Goal: Task Accomplishment & Management: Complete application form

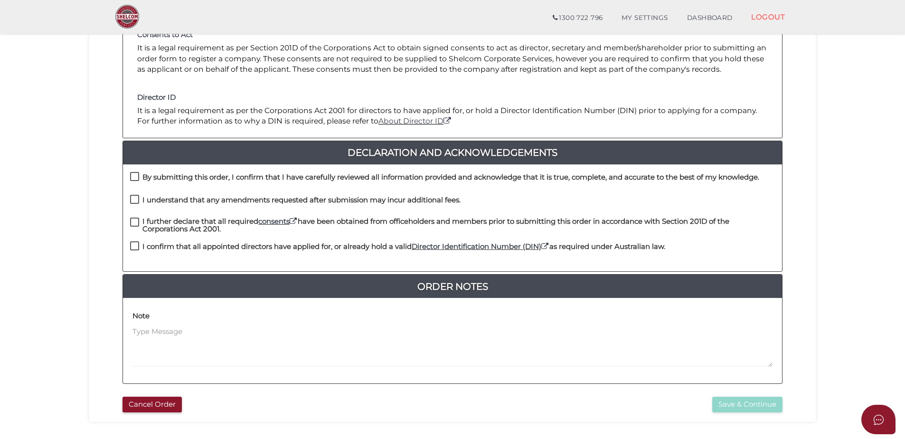
scroll to position [188, 0]
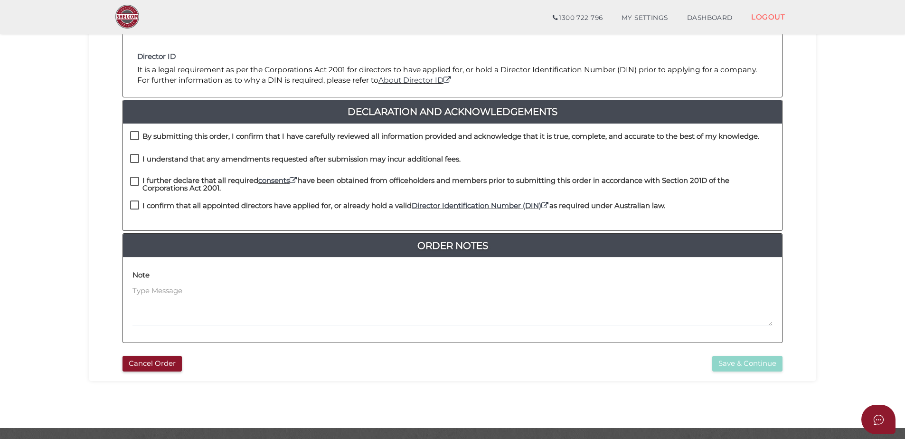
click at [137, 135] on label "By submitting this order, I confirm that I have carefully reviewed all informat…" at bounding box center [444, 138] width 629 height 12
checkbox input "true"
click at [135, 157] on label "I understand that any amendments requested after submission may incur additiona…" at bounding box center [295, 161] width 330 height 12
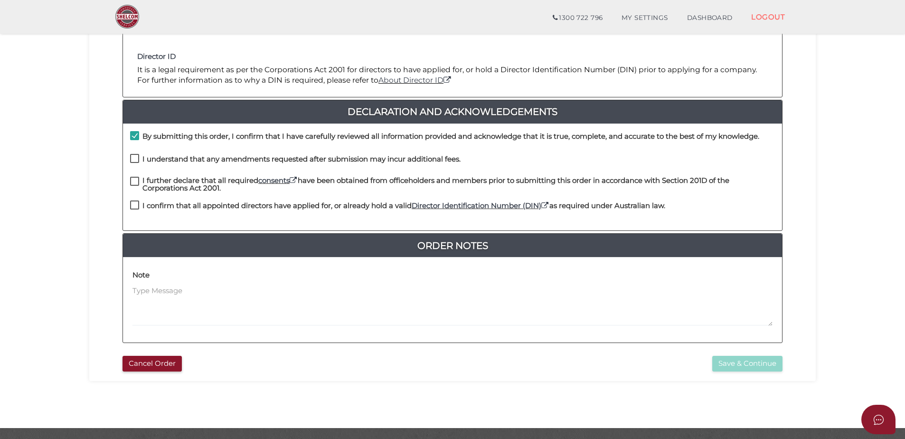
checkbox input "true"
click at [132, 184] on label "I further declare that all required consents have been obtained from officehold…" at bounding box center [452, 183] width 645 height 12
checkbox input "true"
click at [132, 202] on label "I confirm that all appointed directors have applied for, or already hold a vali…" at bounding box center [397, 208] width 535 height 12
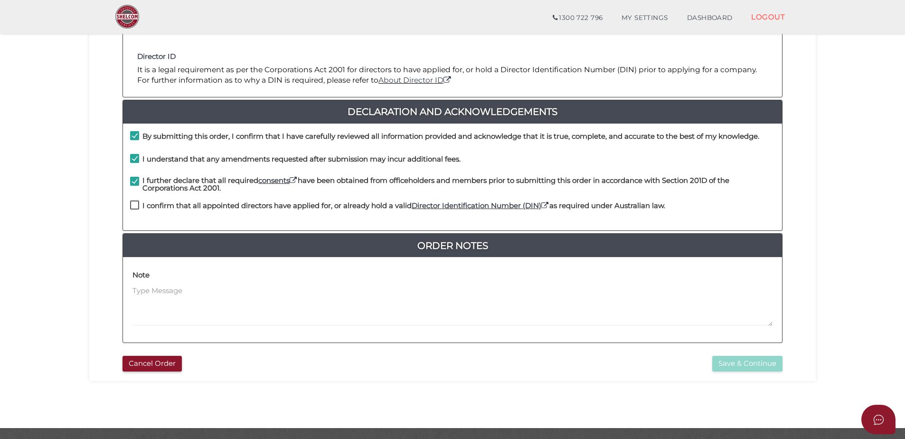
checkbox input "true"
click at [758, 364] on button "Save & Continue" at bounding box center [747, 364] width 70 height 16
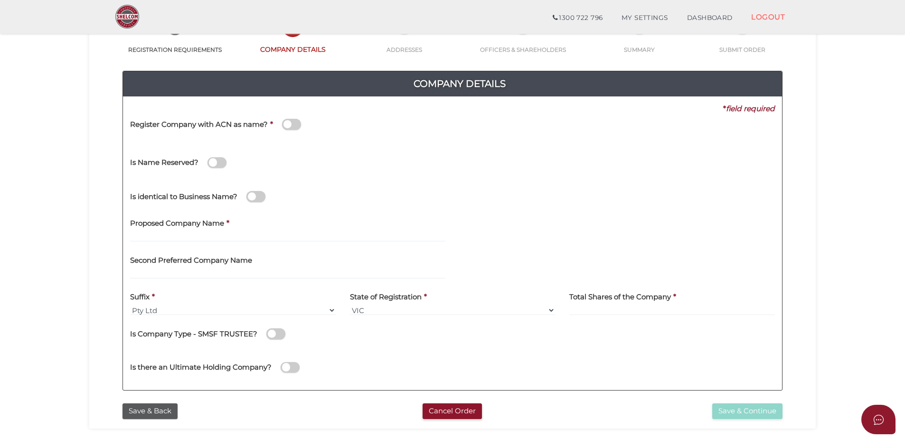
scroll to position [76, 0]
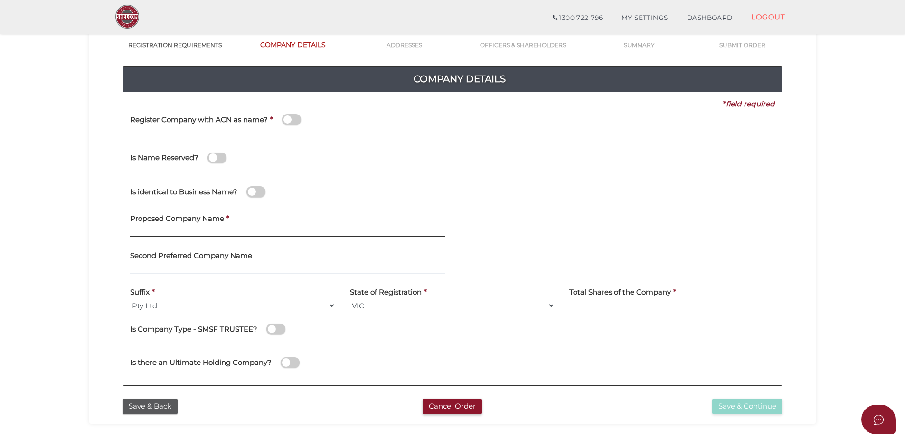
click at [220, 229] on input "text" at bounding box center [287, 231] width 315 height 10
type input "F"
click at [176, 230] on input "107 FL" at bounding box center [287, 231] width 315 height 10
drag, startPoint x: 172, startPoint y: 231, endPoint x: 80, endPoint y: 231, distance: 92.1
click at [80, 231] on section "Company Registration 4dd06240d0afeee9fbbd65c6b0dc531b 1 REGISTRATION REQUIREMEN…" at bounding box center [452, 244] width 905 height 590
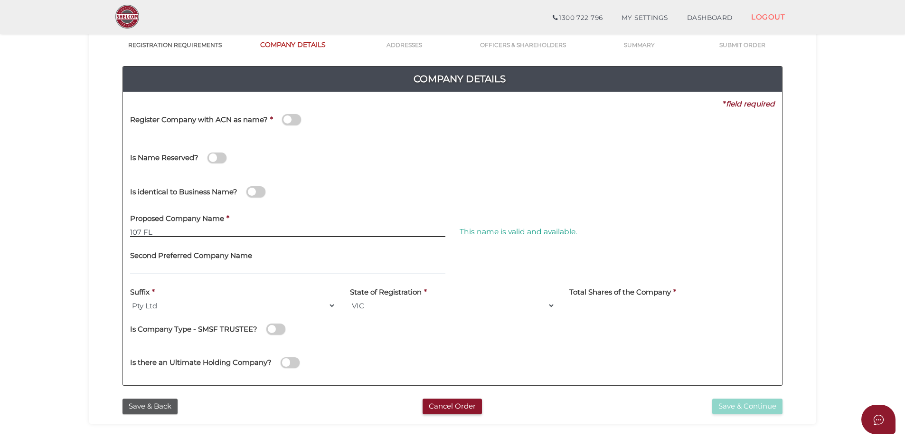
paste input "Investments Pty Ltd"
drag, startPoint x: 233, startPoint y: 232, endPoint x: 197, endPoint y: 233, distance: 35.6
click at [197, 233] on input "107 FL Investments Pty Ltd" at bounding box center [287, 231] width 315 height 10
type input "107 FL Investments"
click at [195, 280] on div "Second Preferred Company Name" at bounding box center [288, 262] width 330 height 37
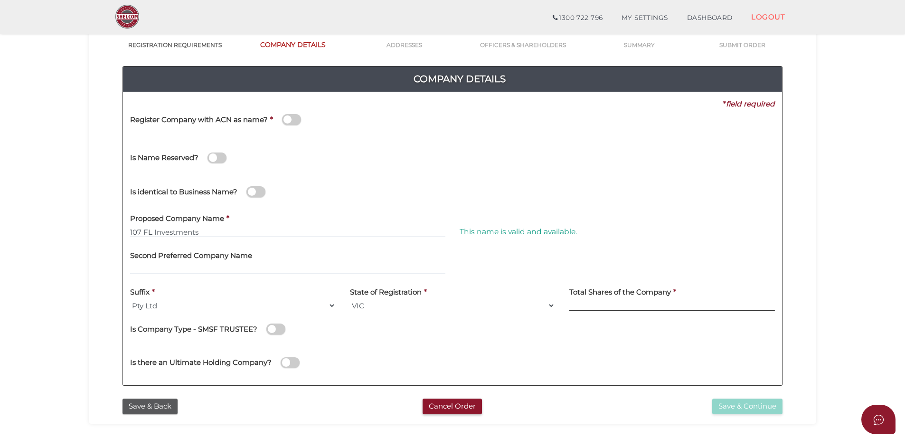
click at [593, 302] on input at bounding box center [672, 305] width 206 height 10
type input "12"
click at [755, 407] on button "Save & Continue" at bounding box center [747, 406] width 70 height 16
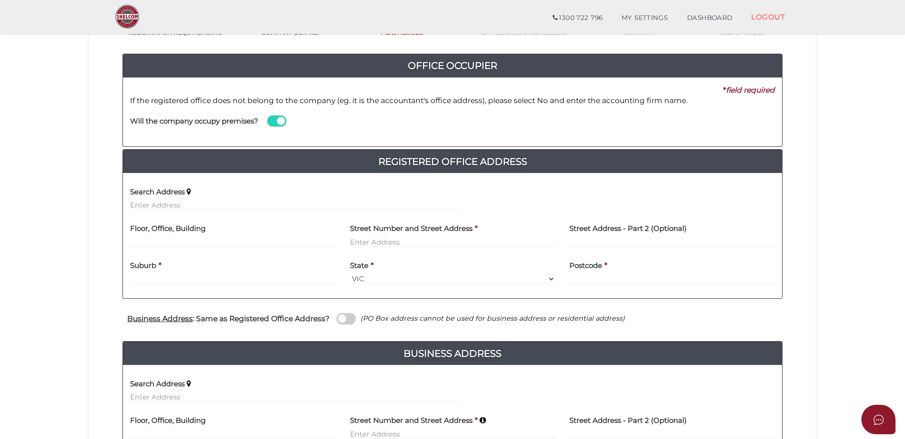
scroll to position [119, 0]
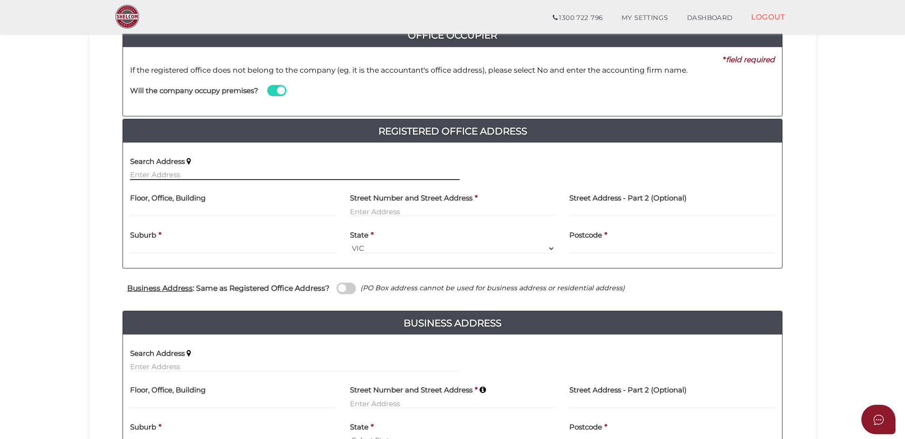
click at [198, 175] on input "text" at bounding box center [295, 175] width 330 height 10
type input "U"
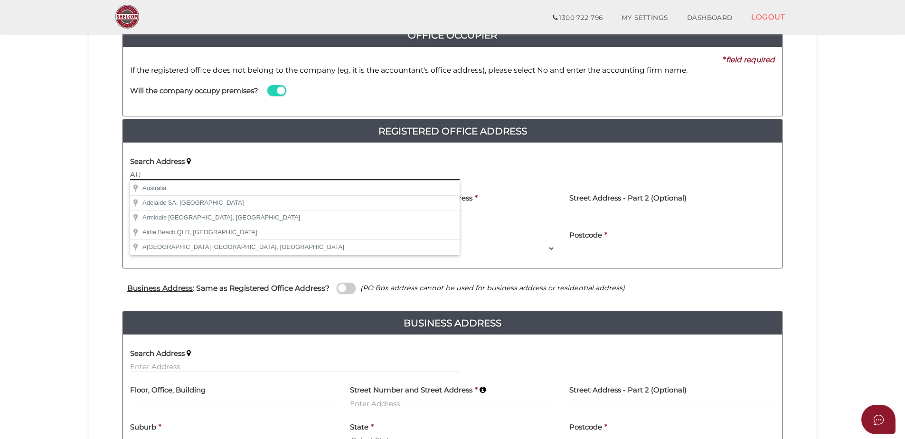
type input "A"
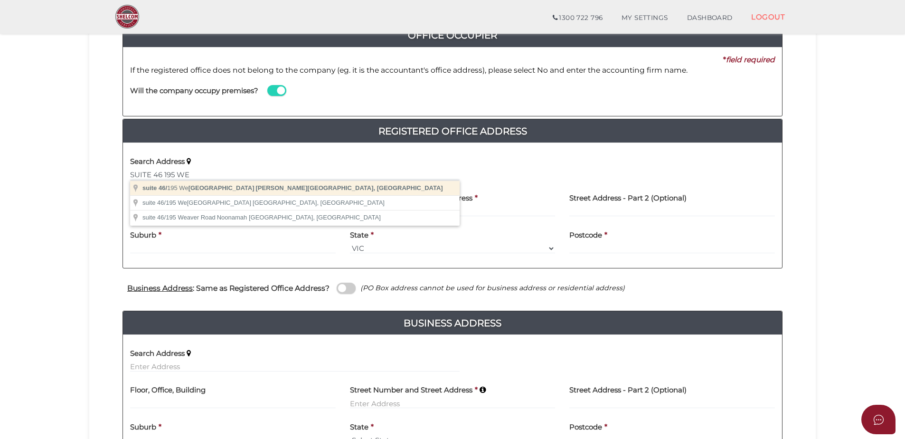
type input "suite 46/195 Wellington Road, Clayton VIC, Australia"
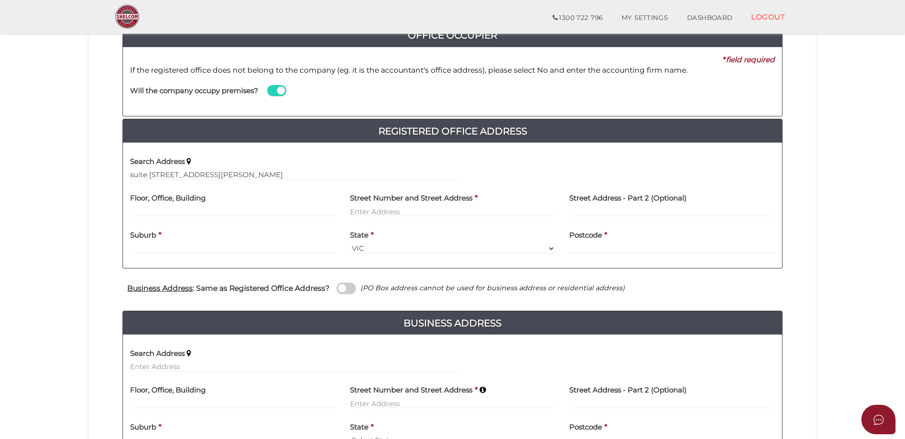
type input "suite 46"
type input "195 Wellington Road"
type input "Clayton"
select select "VIC"
type input "3168"
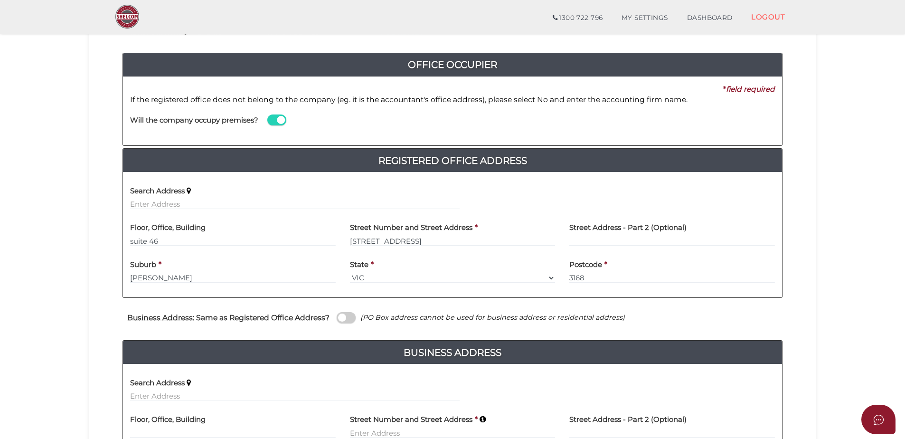
scroll to position [85, 0]
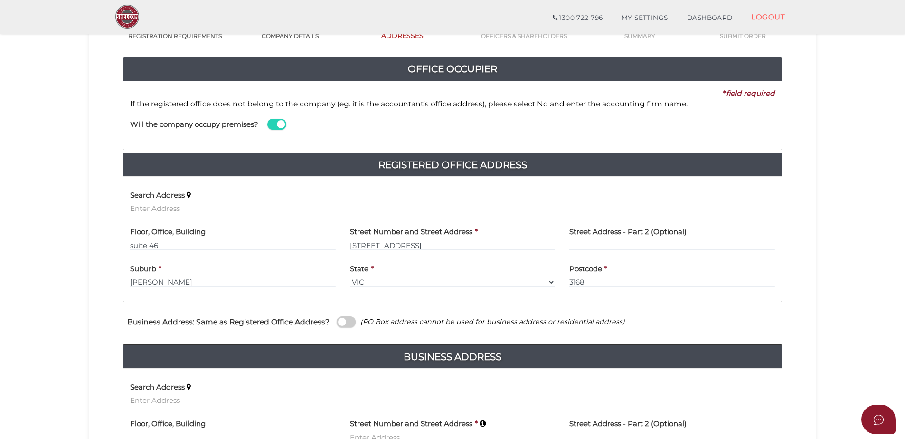
click at [278, 125] on span at bounding box center [276, 124] width 19 height 11
click at [0, 0] on input "checkbox" at bounding box center [0, 0] width 0 height 0
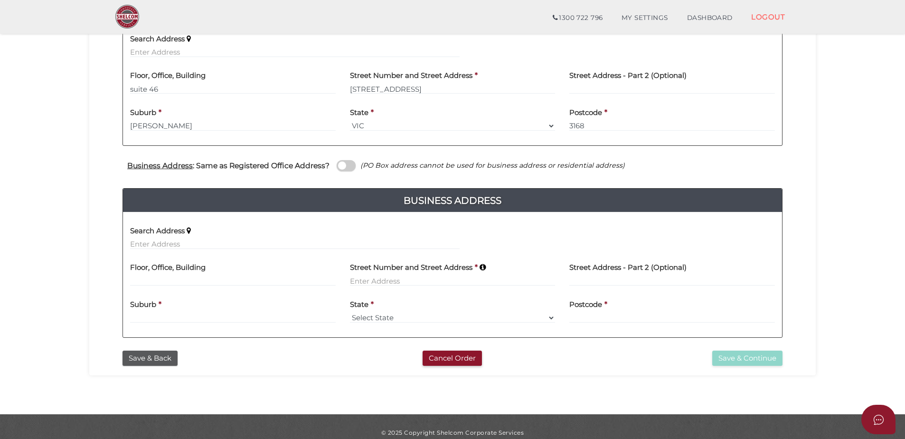
scroll to position [242, 0]
type input "DJ SMITH GROUP"
click at [163, 243] on input "text" at bounding box center [295, 243] width 330 height 10
click at [192, 242] on input "SUITE 1906" at bounding box center [295, 243] width 330 height 10
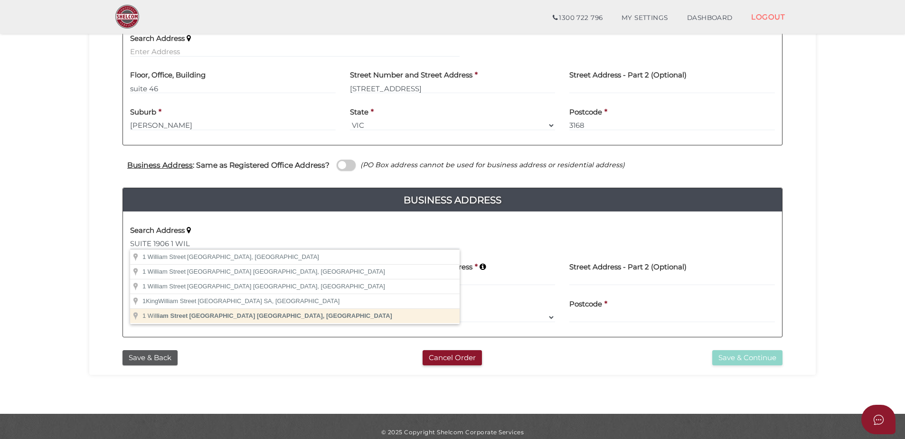
type input "1 William Street, Melbourne VIC, Australia"
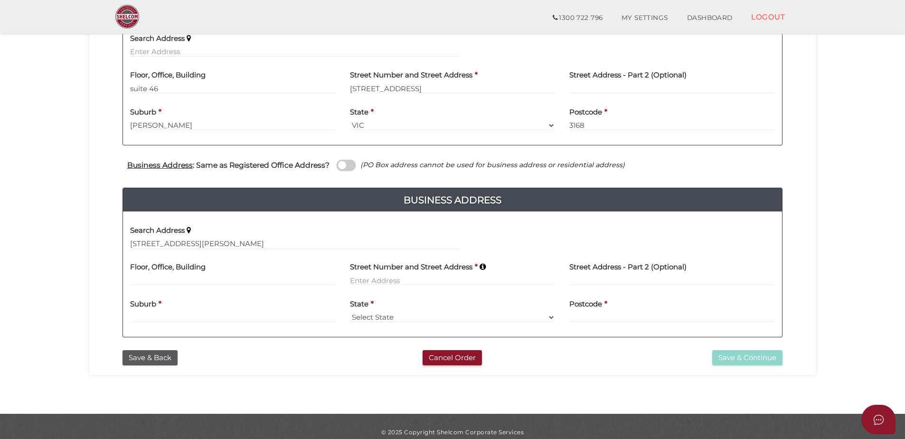
type input "[STREET_ADDRESS][PERSON_NAME]"
type input "[GEOGRAPHIC_DATA]"
select select "VIC"
type input "3000"
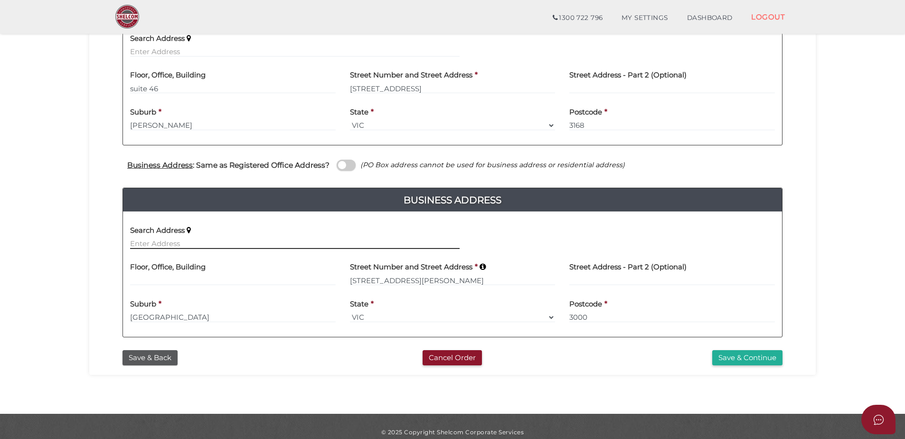
drag, startPoint x: 203, startPoint y: 313, endPoint x: 159, endPoint y: 241, distance: 84.6
click at [159, 241] on input "text" at bounding box center [295, 243] width 330 height 10
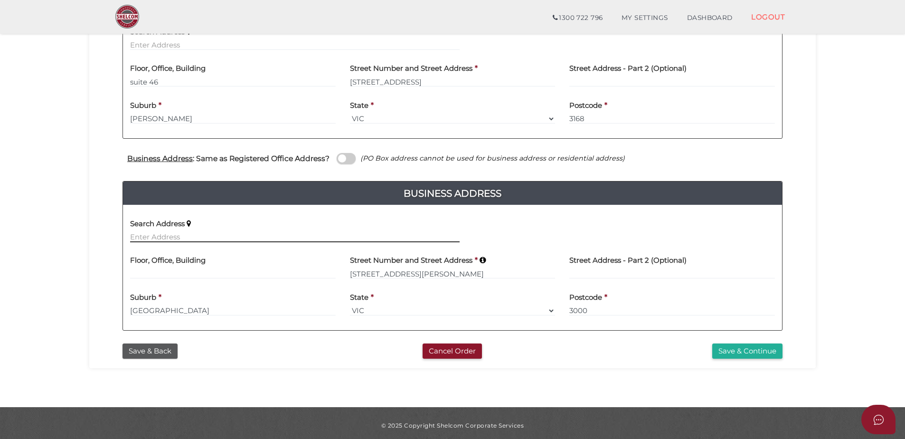
scroll to position [251, 0]
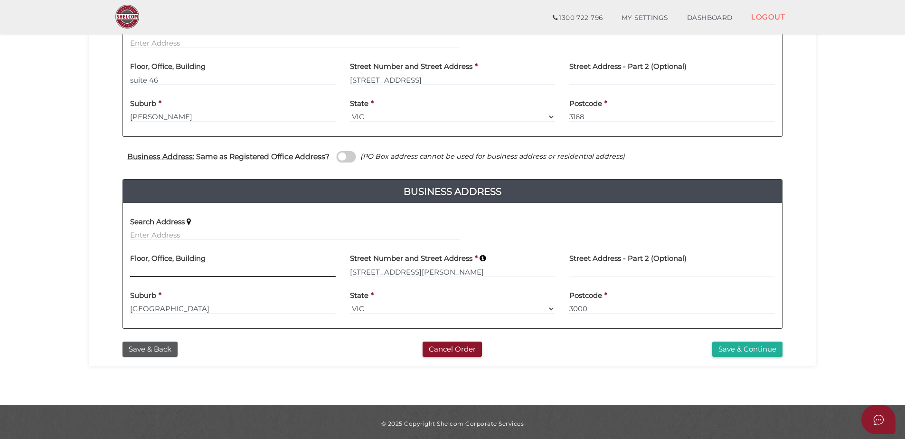
click at [151, 268] on input at bounding box center [233, 271] width 206 height 10
type input "SUITE 1906"
click at [738, 271] on input at bounding box center [672, 271] width 206 height 10
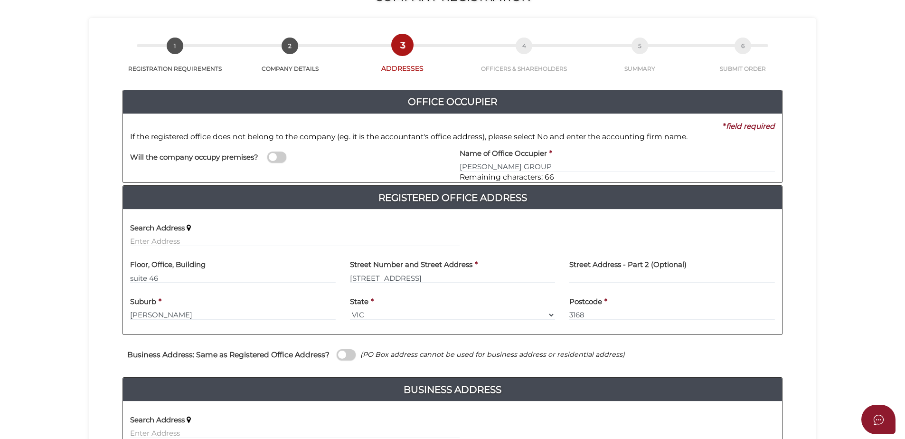
scroll to position [254, 0]
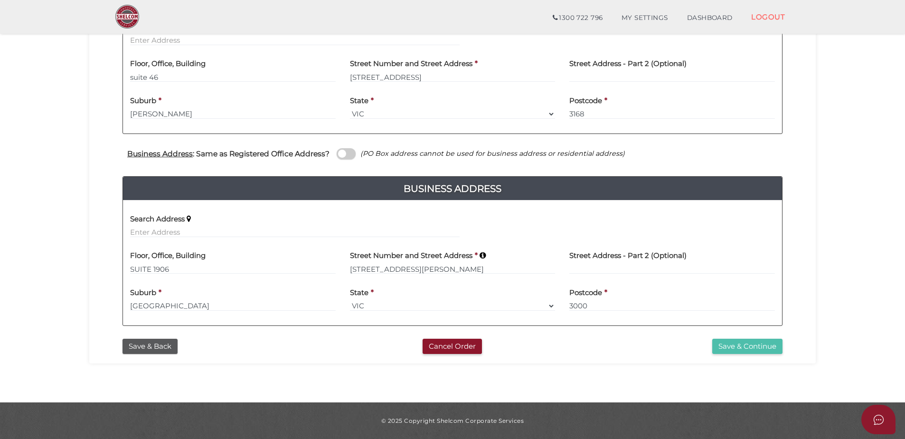
click at [731, 340] on button "Save & Continue" at bounding box center [747, 347] width 70 height 16
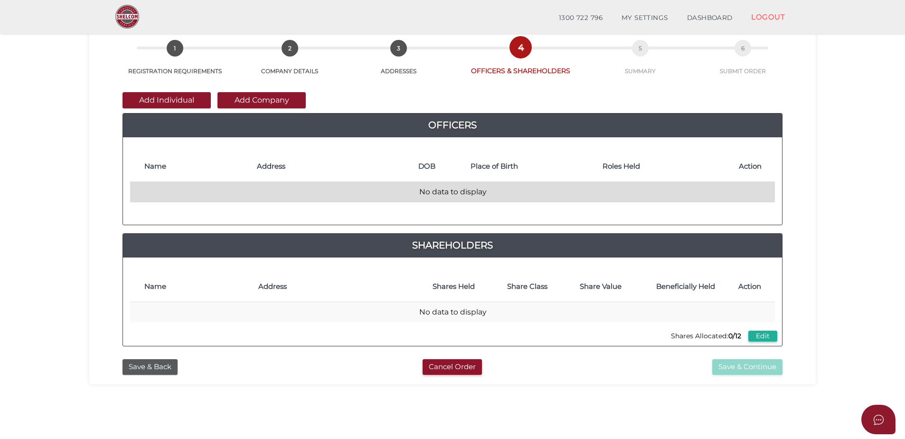
scroll to position [44, 0]
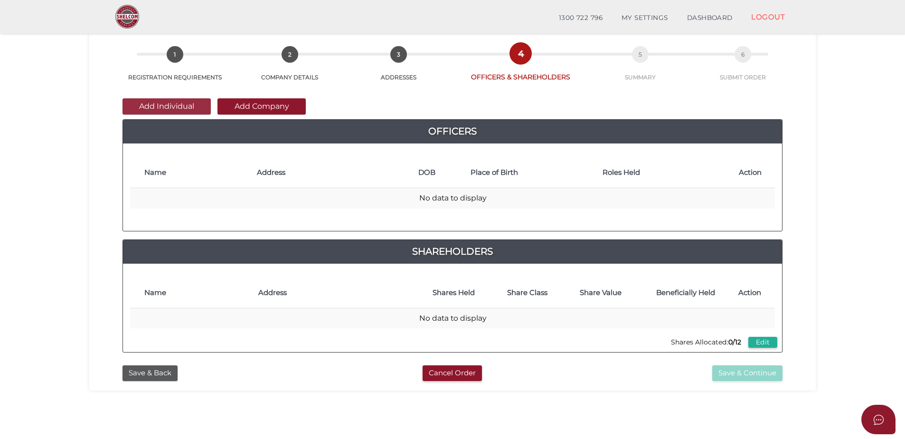
click at [166, 106] on button "Add Individual" at bounding box center [167, 106] width 88 height 16
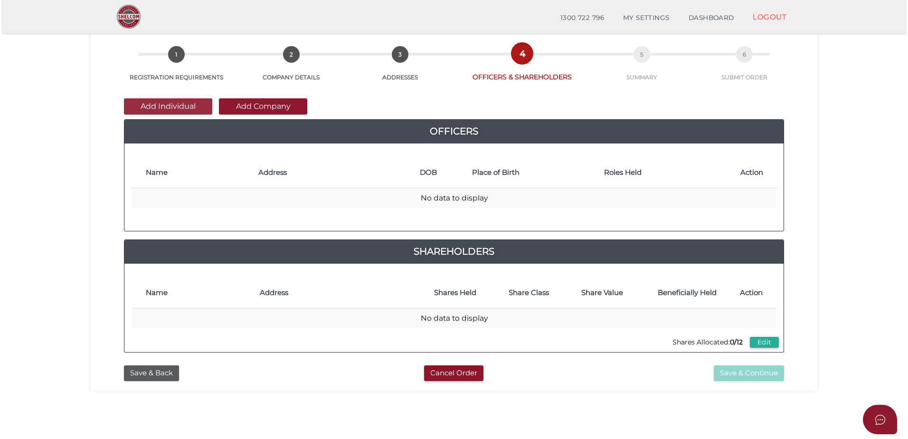
scroll to position [0, 0]
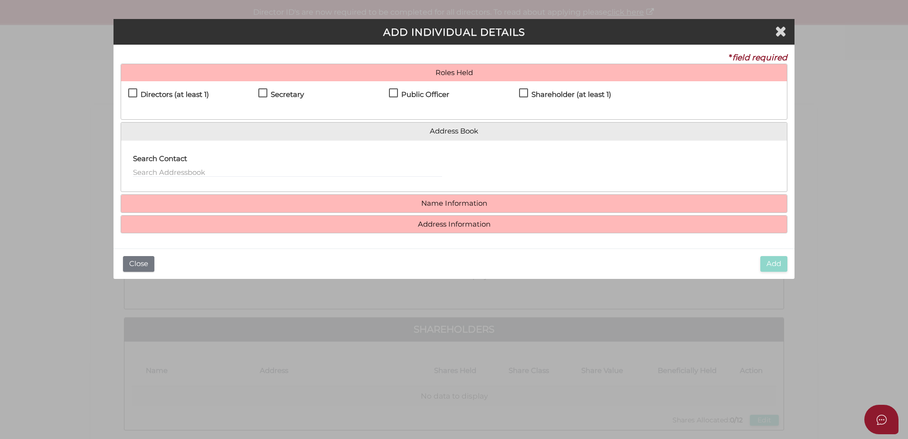
click at [140, 98] on label "Directors (at least 1)" at bounding box center [168, 97] width 81 height 12
checkbox input "true"
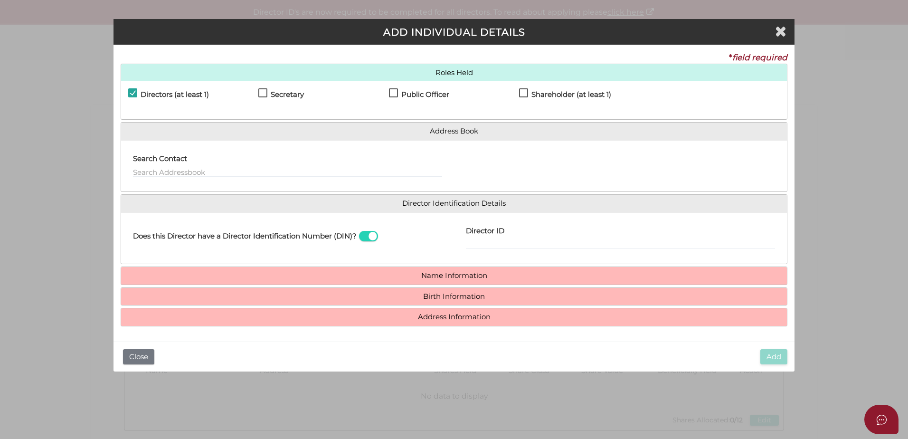
click at [261, 91] on label "Secretary" at bounding box center [281, 97] width 46 height 12
checkbox input "true"
click at [396, 92] on label "Public Officer" at bounding box center [419, 97] width 60 height 12
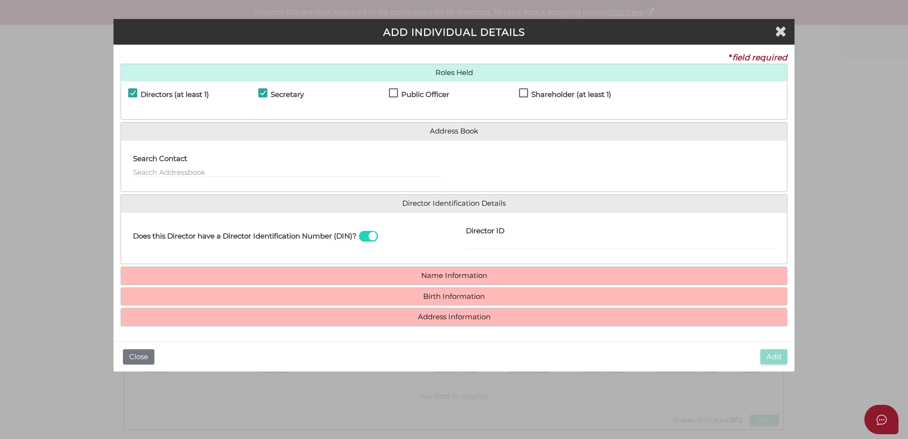
checkbox input "true"
click at [524, 93] on label "Shareholder (at least 1)" at bounding box center [565, 97] width 92 height 12
checkbox input "true"
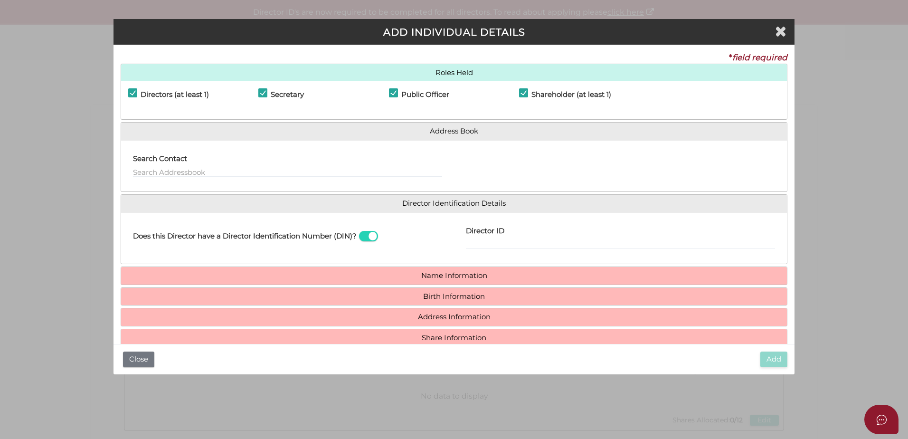
click at [175, 166] on label "Search Contact" at bounding box center [160, 157] width 54 height 19
click at [177, 168] on input "text" at bounding box center [287, 172] width 309 height 10
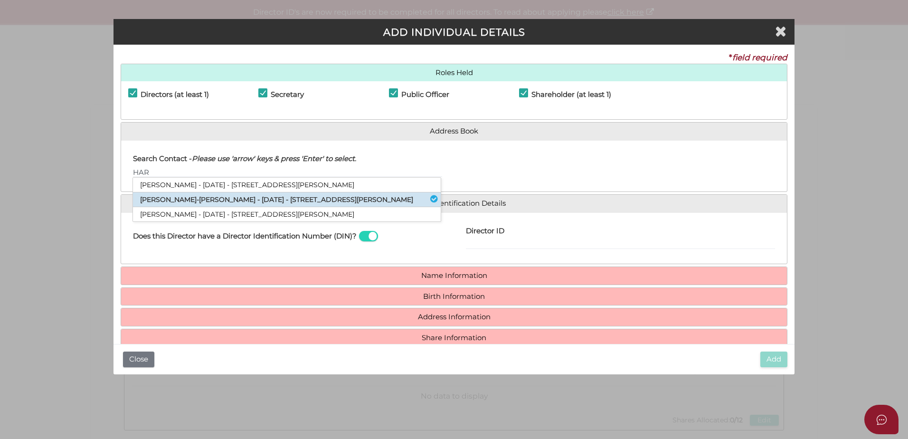
click at [193, 197] on li "[PERSON_NAME]-[PERSON_NAME] - [DATE] - [STREET_ADDRESS][PERSON_NAME]" at bounding box center [287, 199] width 308 height 15
type input "[PERSON_NAME]"
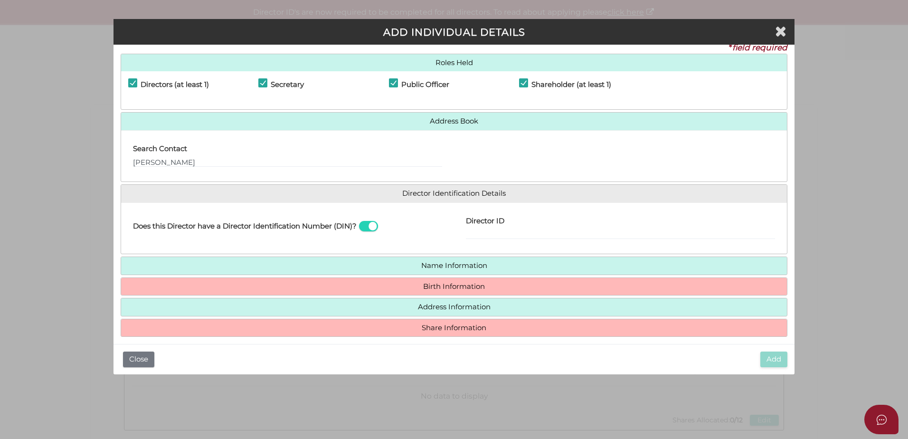
scroll to position [18, 0]
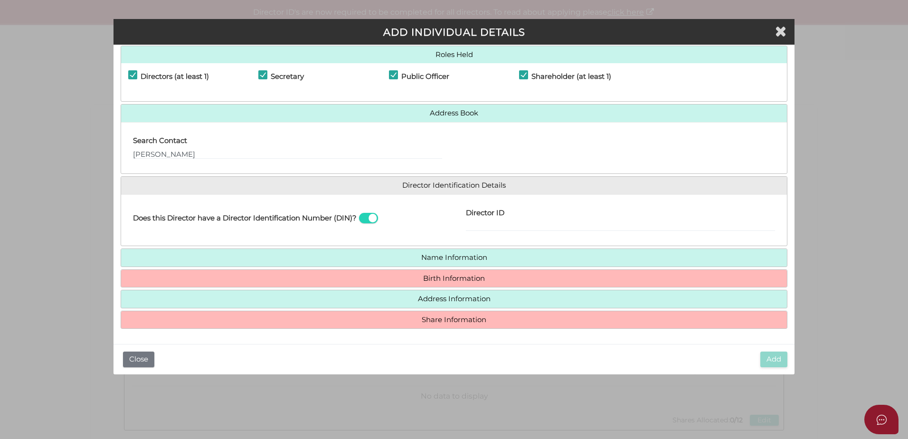
click at [470, 222] on div "Director ID" at bounding box center [620, 217] width 309 height 30
click at [470, 222] on input "Director ID" at bounding box center [620, 226] width 309 height 10
paste input "036044864700313"
type input "036044864700313"
click at [434, 235] on div "Does this Director have a Director Identification Number (DIN)?" at bounding box center [287, 220] width 333 height 37
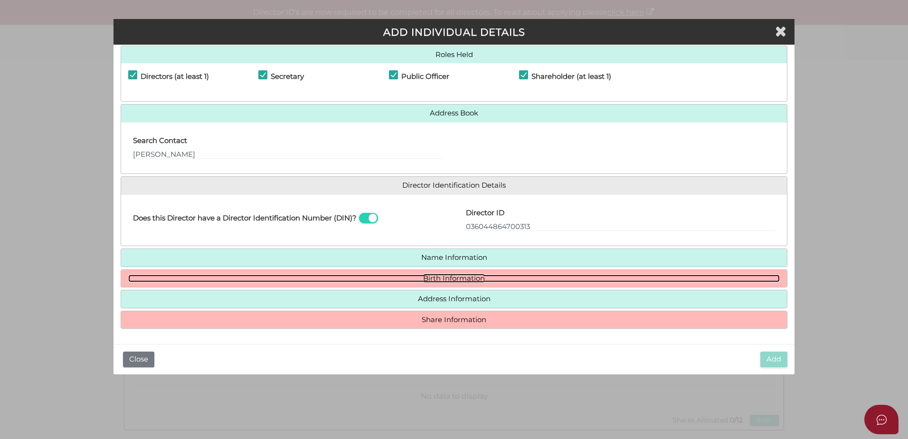
click at [436, 281] on link "Birth Information" at bounding box center [453, 278] width 651 height 8
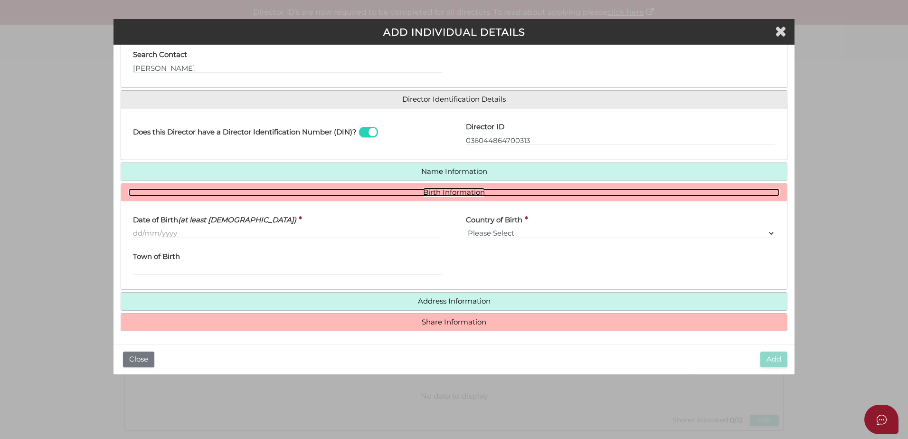
scroll to position [106, 0]
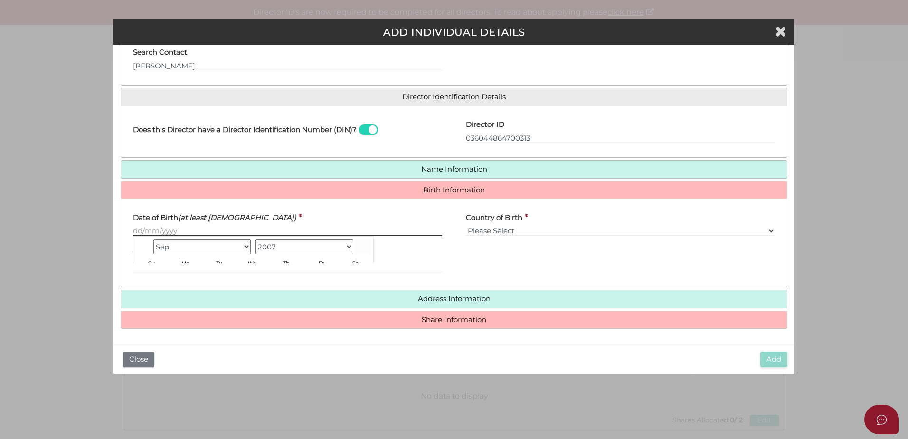
click at [148, 230] on input "Date of Birth (at least 18 years old)" at bounding box center [287, 231] width 309 height 10
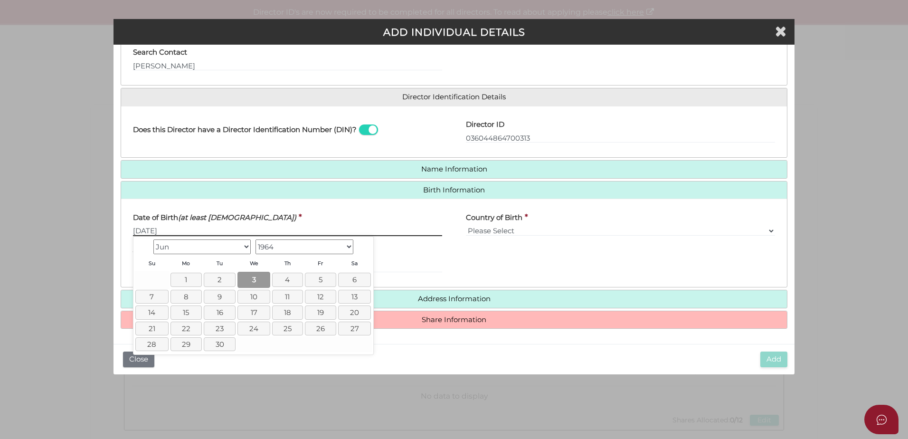
type input "03/06/1964"
click at [256, 281] on link "3" at bounding box center [253, 280] width 33 height 16
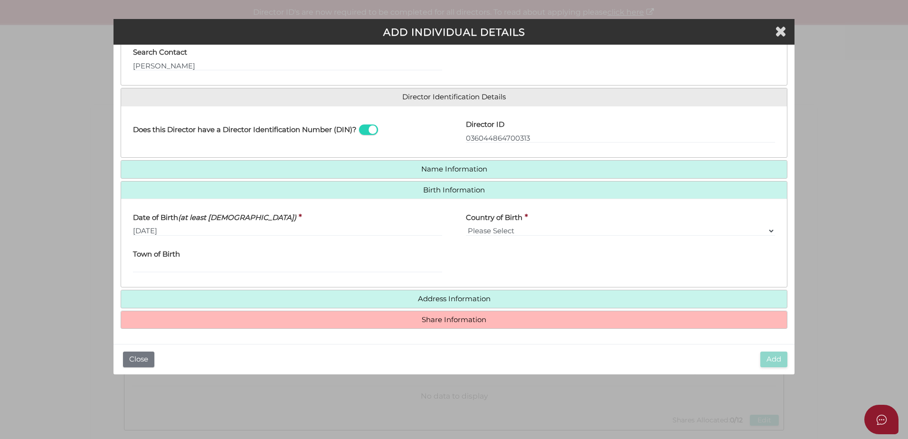
click at [434, 325] on h4 "Share Information" at bounding box center [454, 320] width 666 height 18
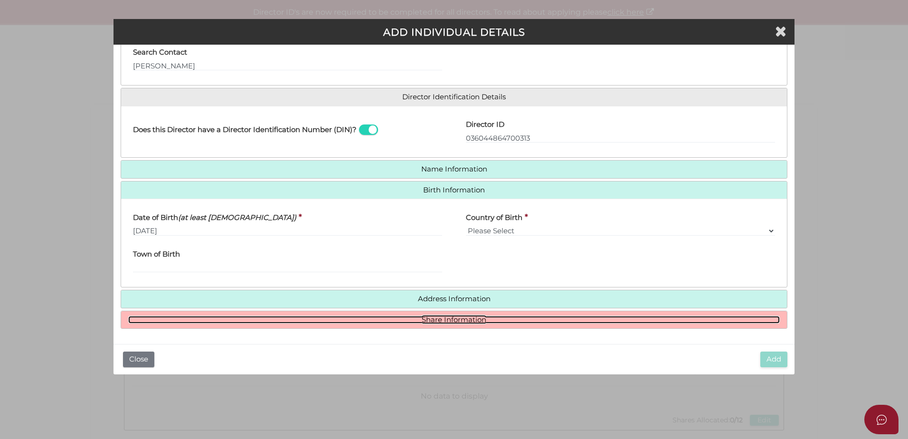
click at [446, 318] on link "Share Information" at bounding box center [453, 320] width 651 height 8
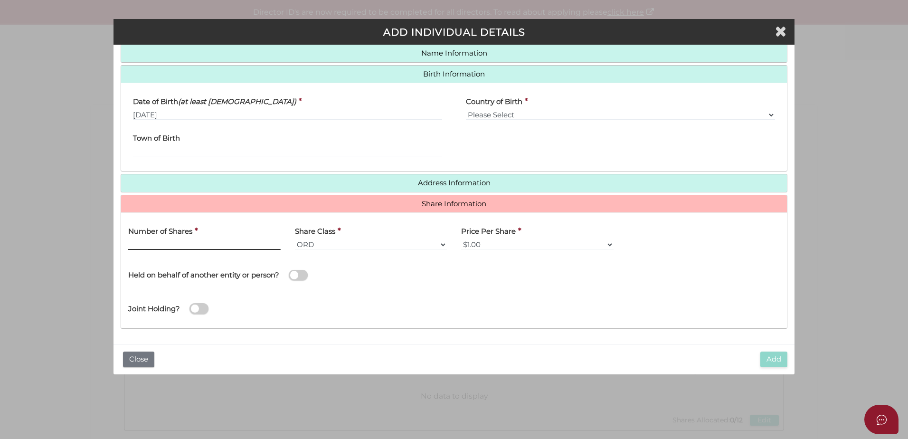
click at [193, 242] on input "text" at bounding box center [204, 244] width 152 height 10
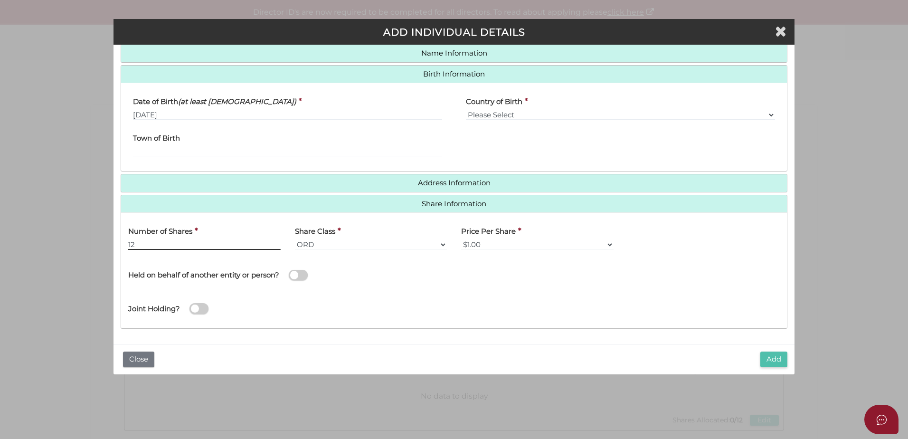
type input "12"
click at [774, 359] on button "Add" at bounding box center [773, 359] width 27 height 16
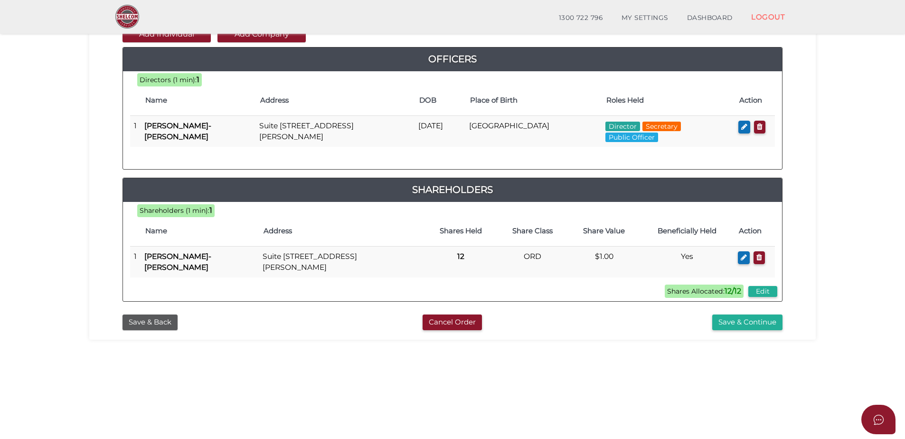
scroll to position [151, 0]
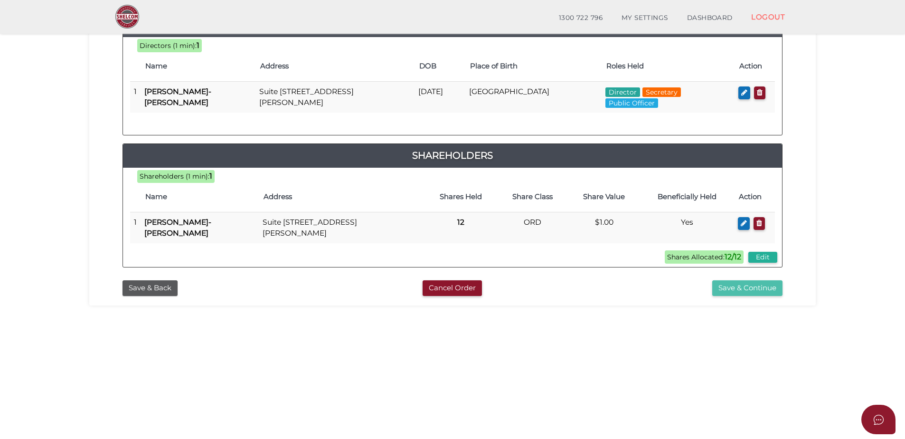
click at [739, 293] on button "Save & Continue" at bounding box center [747, 288] width 70 height 16
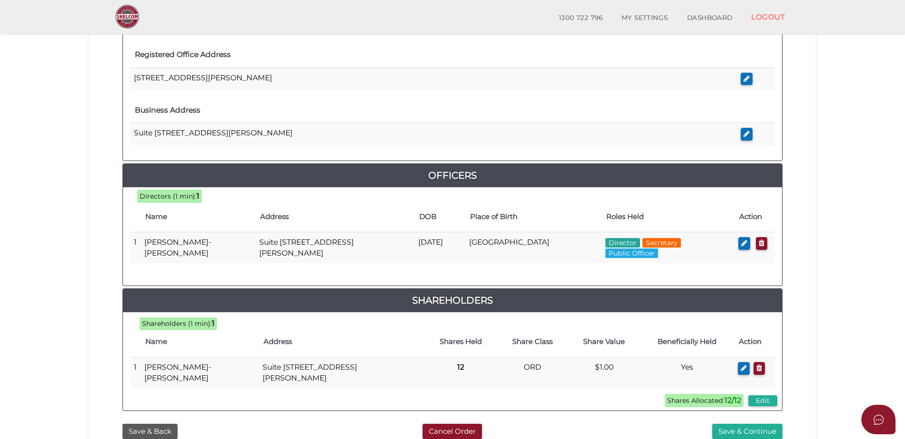
scroll to position [402, 0]
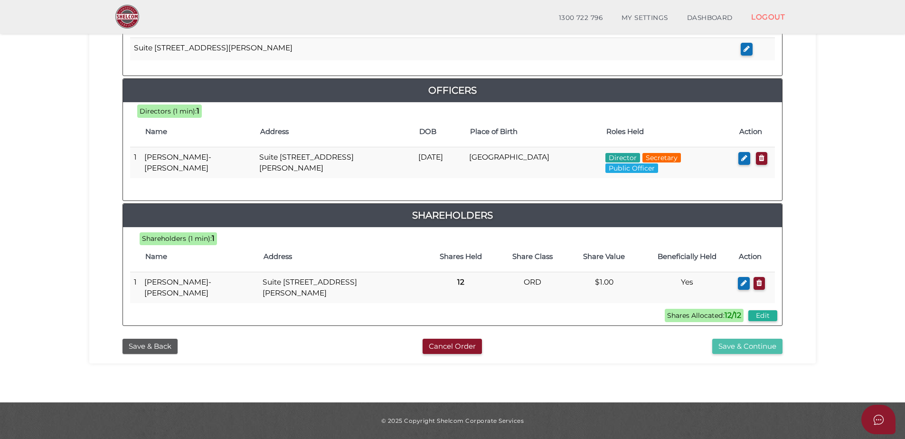
click at [739, 346] on button "Save & Continue" at bounding box center [747, 347] width 70 height 16
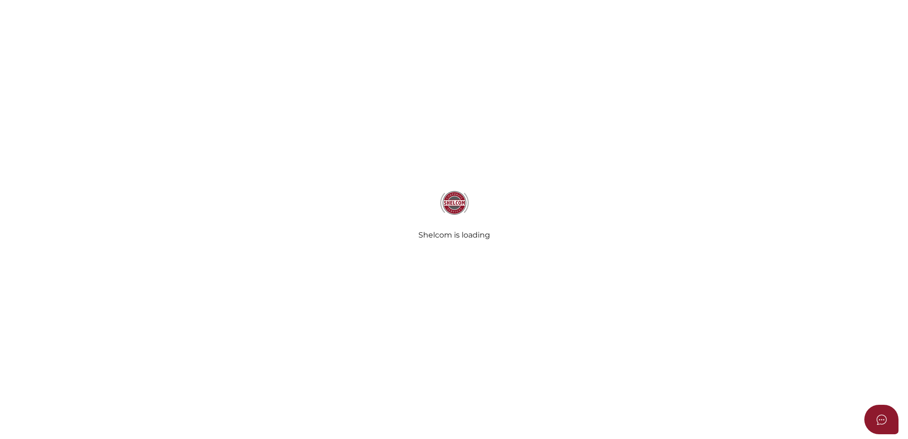
select select "Comb Binding"
select select "No"
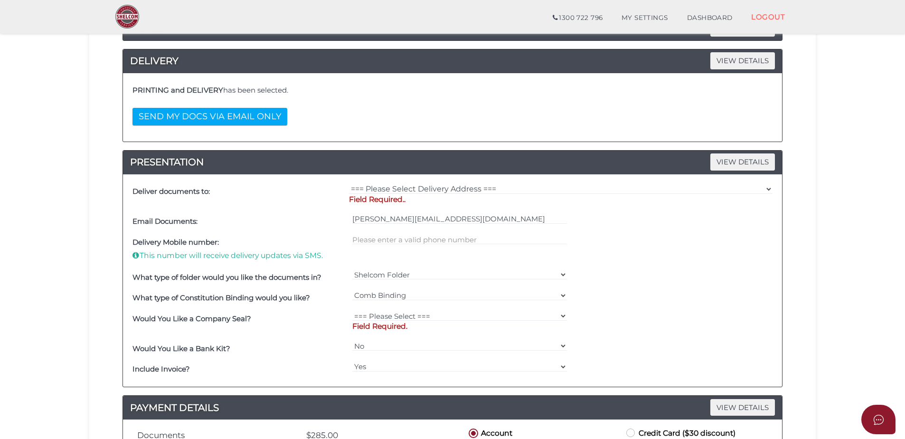
scroll to position [178, 0]
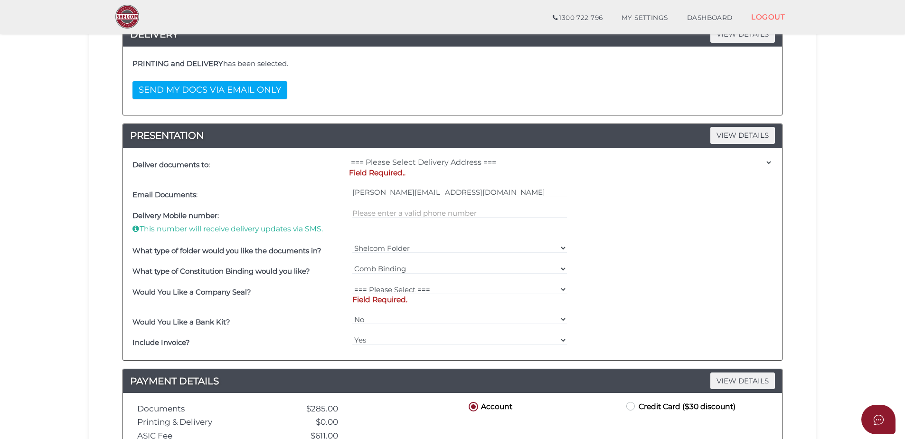
click at [267, 99] on div "PRINTING and DELIVERY has been selected. SEND MY DOCS VIA EMAIL ONLY" at bounding box center [452, 81] width 645 height 54
click at [260, 93] on button "SEND MY DOCS VIA EMAIL ONLY" at bounding box center [209, 90] width 155 height 18
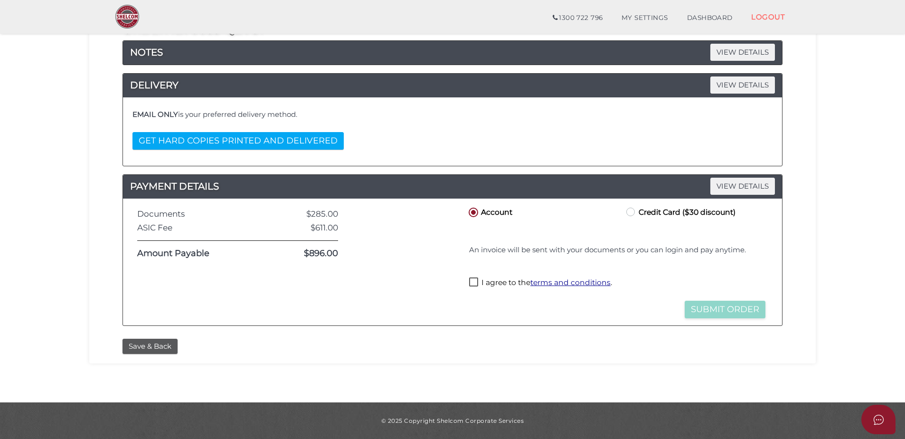
scroll to position [127, 0]
click at [477, 284] on label "I agree to the terms and conditions ." at bounding box center [540, 283] width 143 height 12
checkbox input "true"
click at [704, 311] on button "Submit Order" at bounding box center [725, 310] width 81 height 18
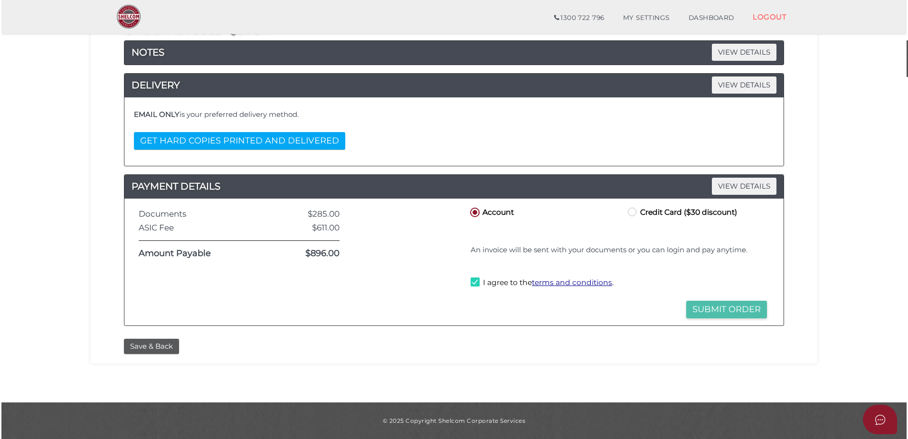
scroll to position [0, 0]
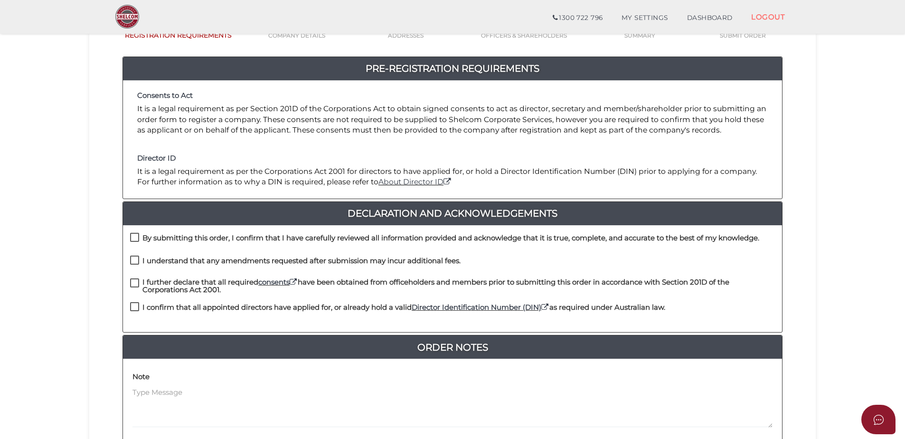
scroll to position [117, 0]
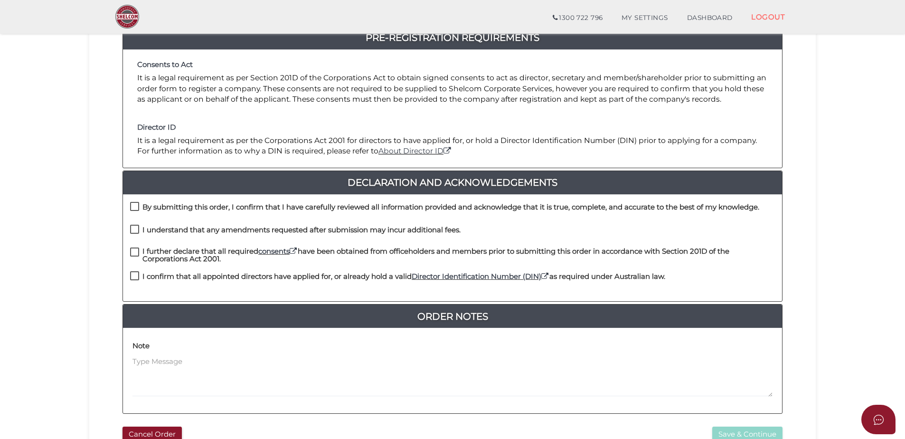
click at [134, 275] on label "I confirm that all appointed directors have applied for, or already hold a vali…" at bounding box center [397, 279] width 535 height 12
checkbox input "true"
click at [131, 249] on label "I further declare that all required consents have been obtained from officehold…" at bounding box center [452, 253] width 645 height 12
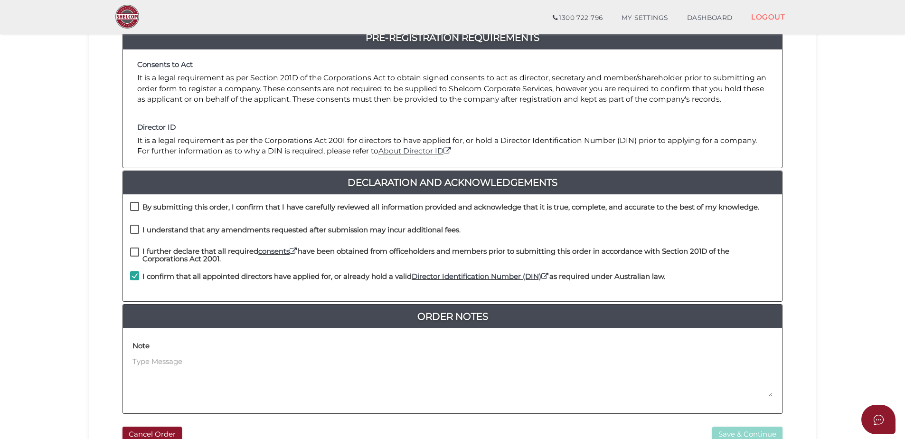
checkbox input "true"
click at [136, 229] on label "I understand that any amendments requested after submission may incur additiona…" at bounding box center [295, 232] width 330 height 12
checkbox input "true"
click at [136, 203] on label "By submitting this order, I confirm that I have carefully reviewed all informat…" at bounding box center [444, 209] width 629 height 12
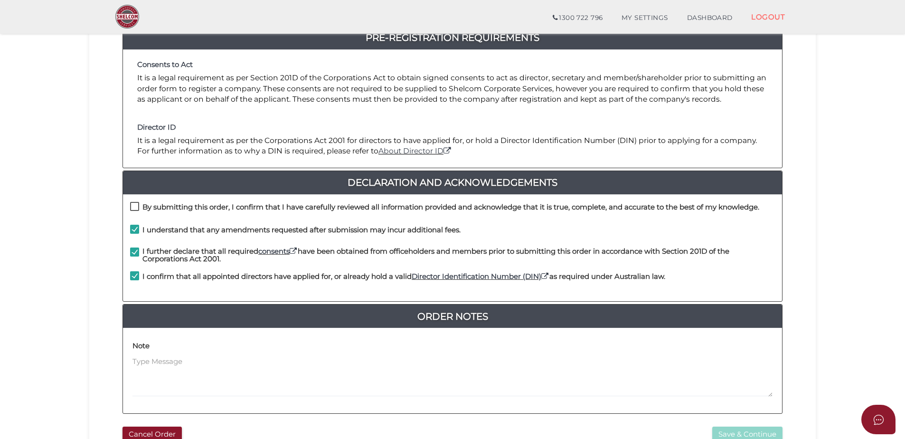
checkbox input "true"
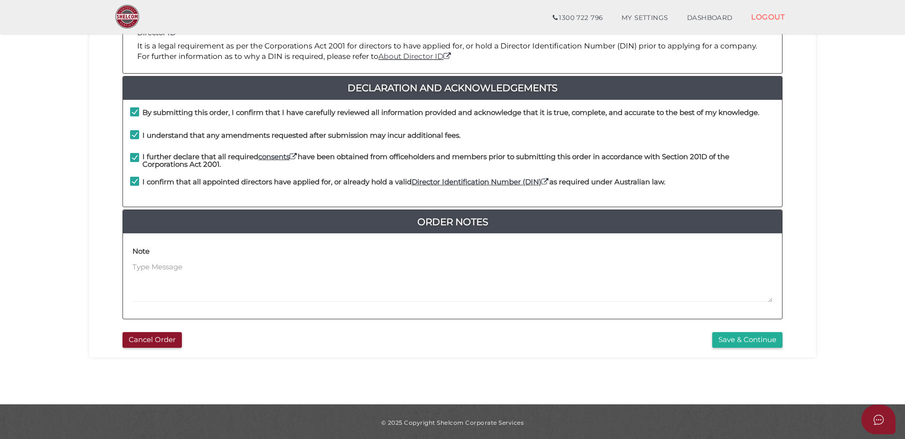
scroll to position [213, 0]
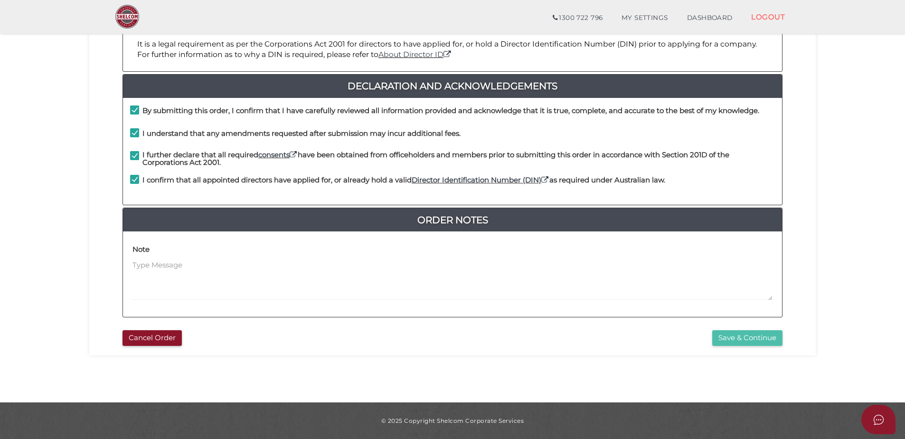
click at [770, 345] on button "Save & Continue" at bounding box center [747, 338] width 70 height 16
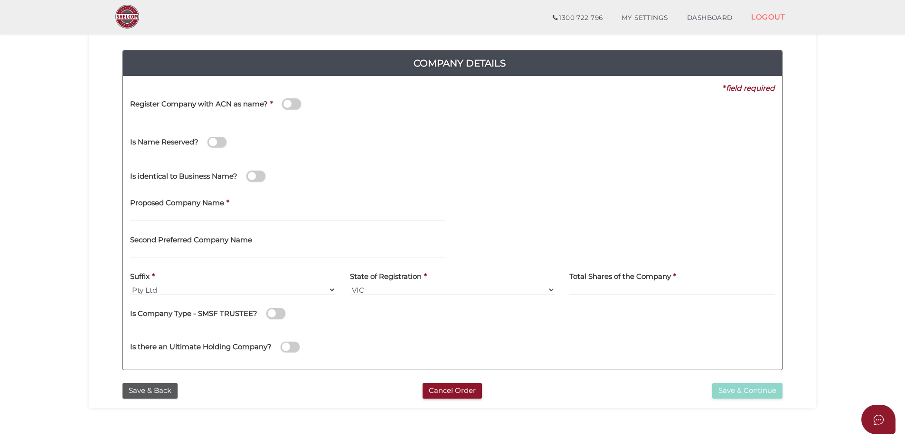
scroll to position [98, 0]
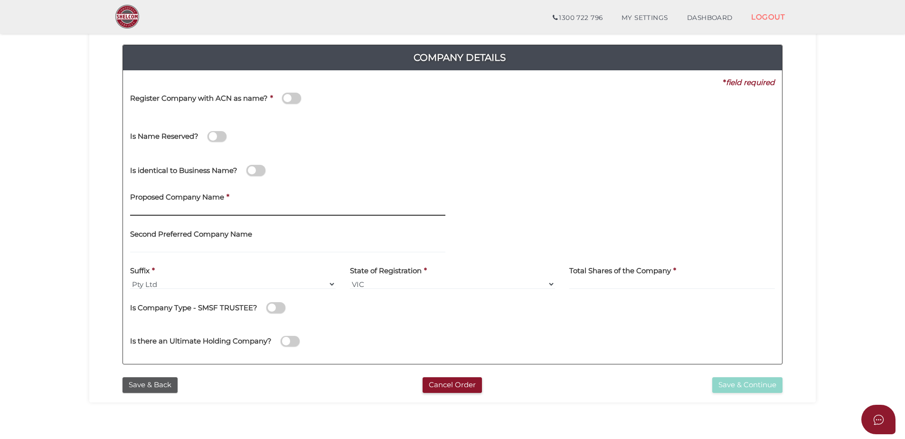
click at [186, 207] on input "text" at bounding box center [287, 210] width 315 height 10
click at [145, 212] on input "text" at bounding box center [287, 210] width 315 height 10
paste input "107 FL Pty Ltd"
type input "107 FL"
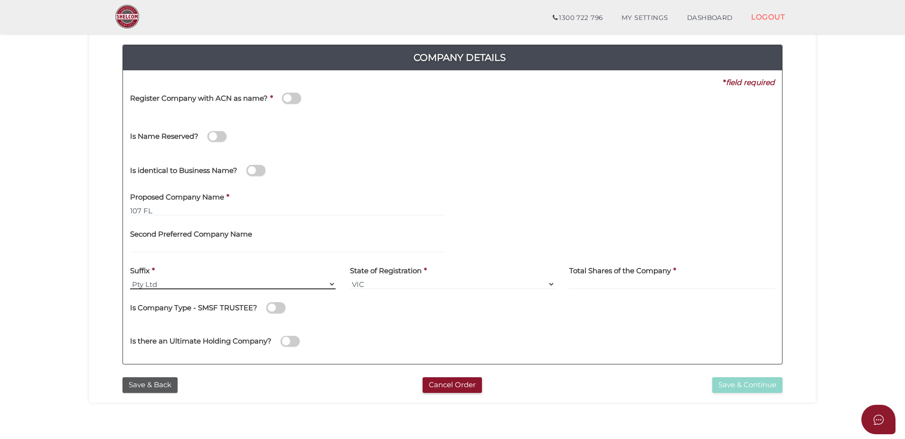
click at [190, 279] on select "Pty Ltd Pty Ltd Pty. Ltd. Pty Limited Proprietary Limited Proprietary Ltd" at bounding box center [233, 284] width 206 height 10
click at [130, 279] on select "Pty Ltd Pty Ltd Pty. Ltd. Pty Limited Proprietary Limited Proprietary Ltd" at bounding box center [233, 284] width 206 height 10
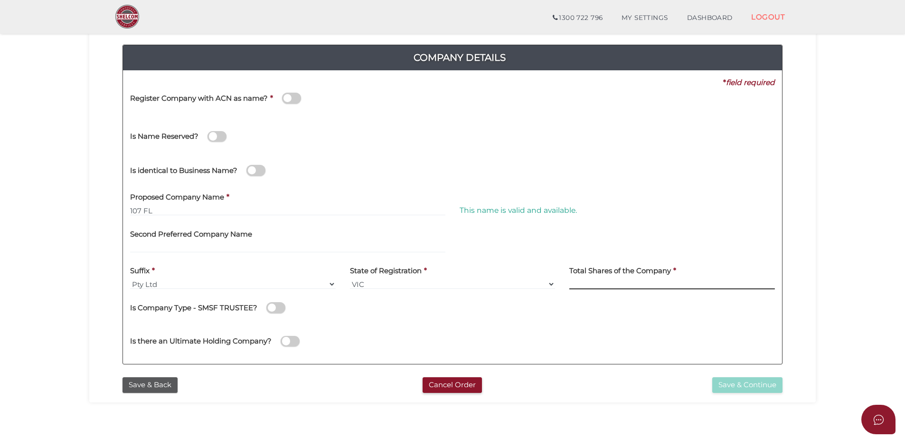
click at [622, 283] on input at bounding box center [672, 284] width 206 height 10
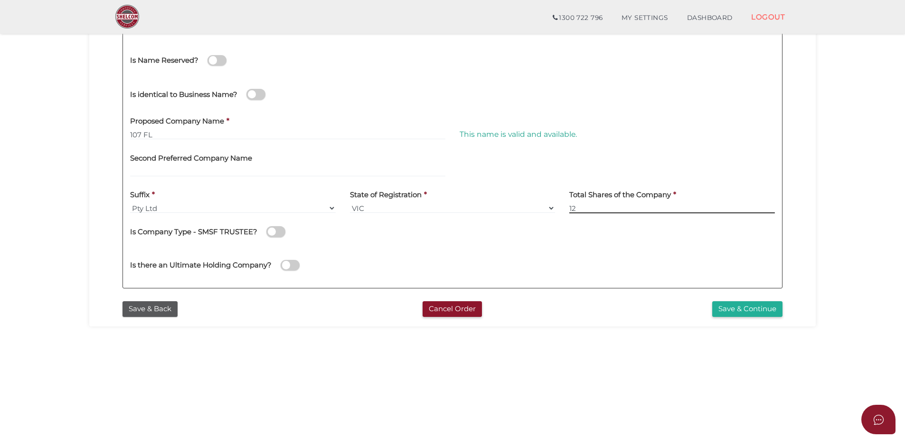
scroll to position [202, 0]
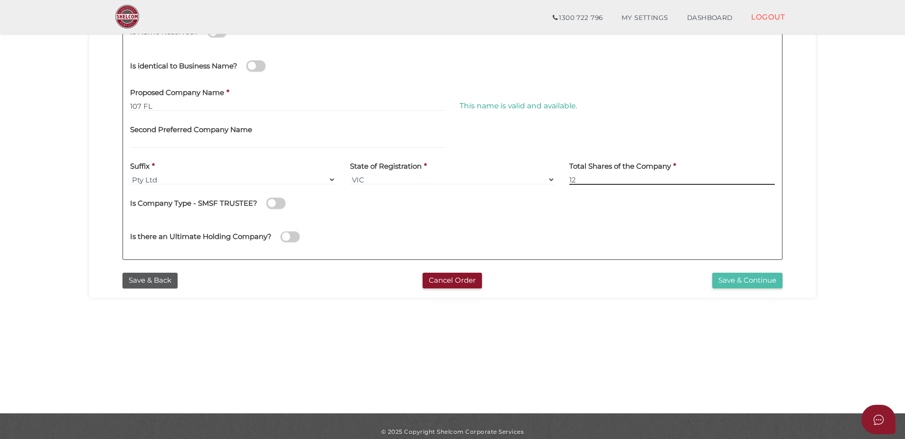
type input "12"
click at [730, 282] on button "Save & Continue" at bounding box center [747, 281] width 70 height 16
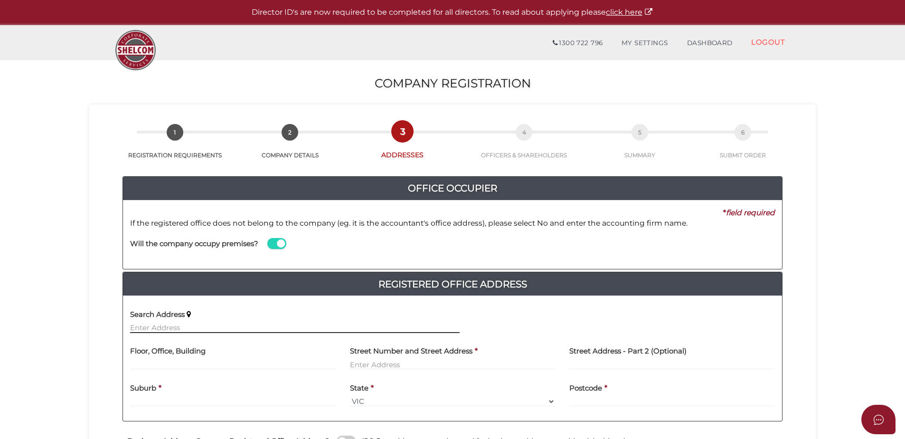
click at [206, 324] on input "text" at bounding box center [295, 327] width 330 height 10
click at [282, 242] on span at bounding box center [276, 243] width 19 height 11
click at [0, 0] on input "checkbox" at bounding box center [0, 0] width 0 height 0
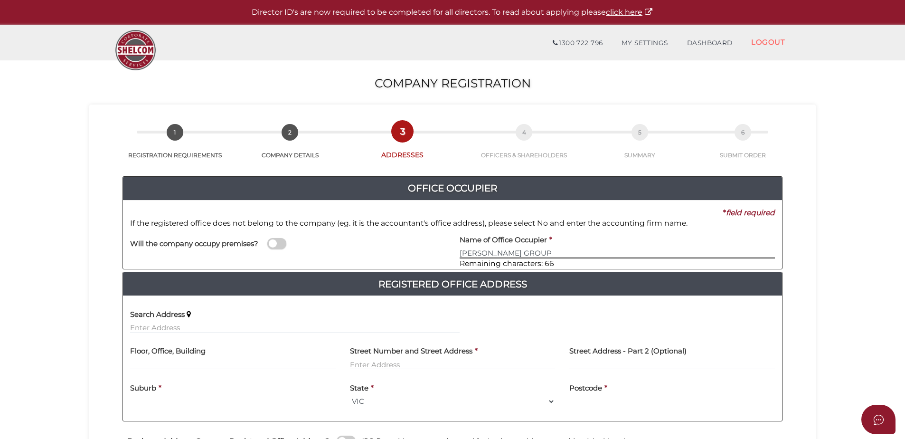
type input "DJ SMITH GROUP"
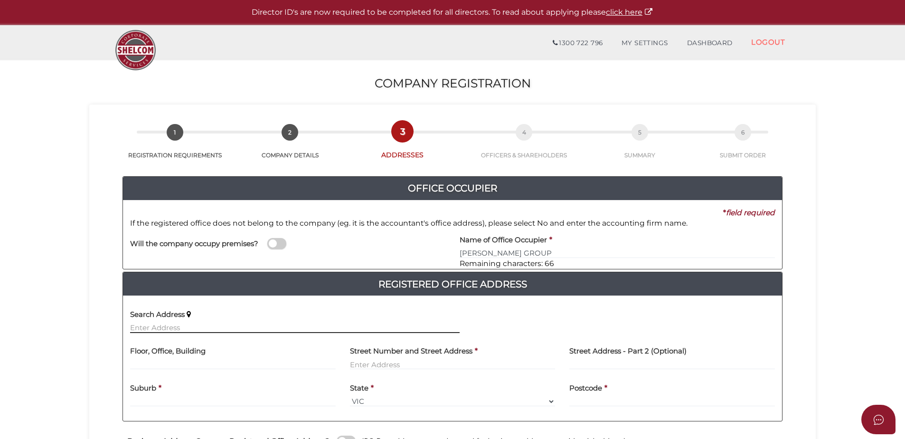
click at [211, 330] on input "text" at bounding box center [295, 327] width 330 height 10
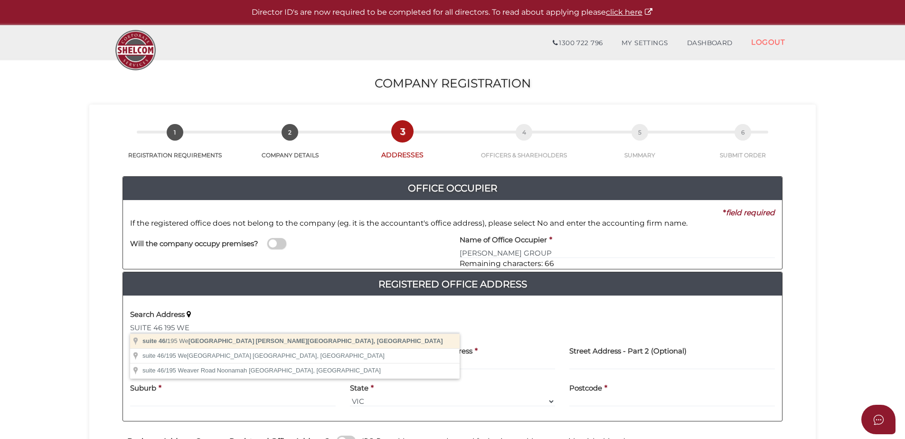
type input "suite 46/195 Wellington Road, Clayton VIC, Australia"
type input "suite 46"
type input "195 Wellington Road"
type input "Clayton"
select select "VIC"
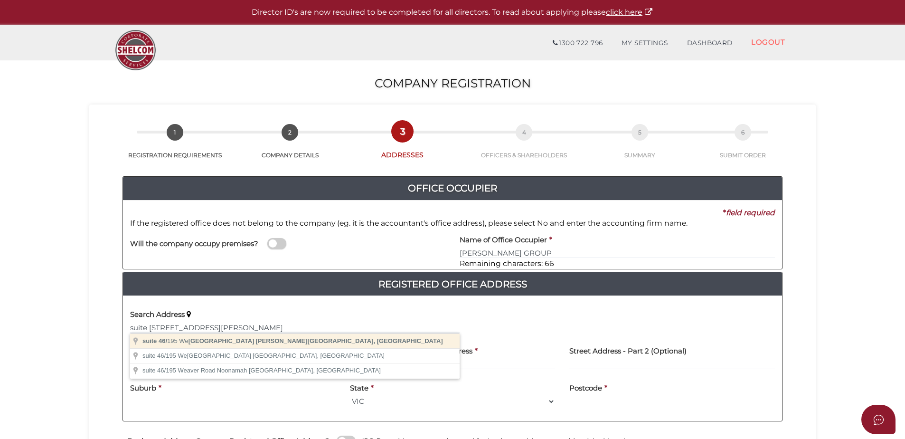
type input "3168"
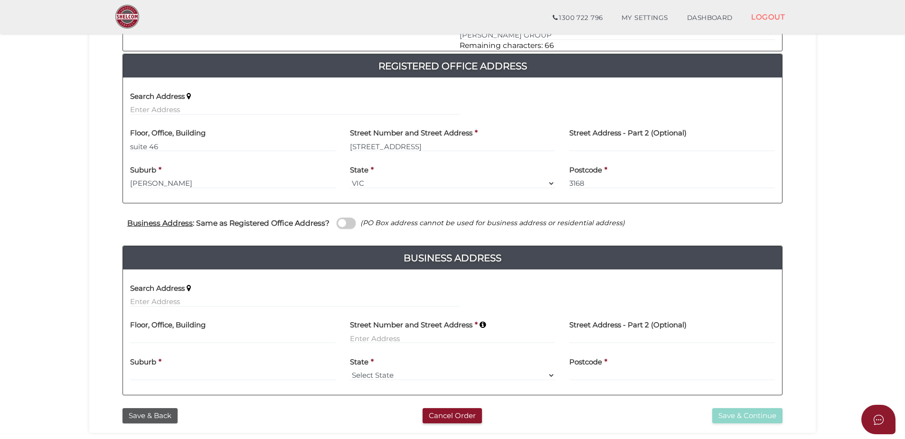
scroll to position [218, 0]
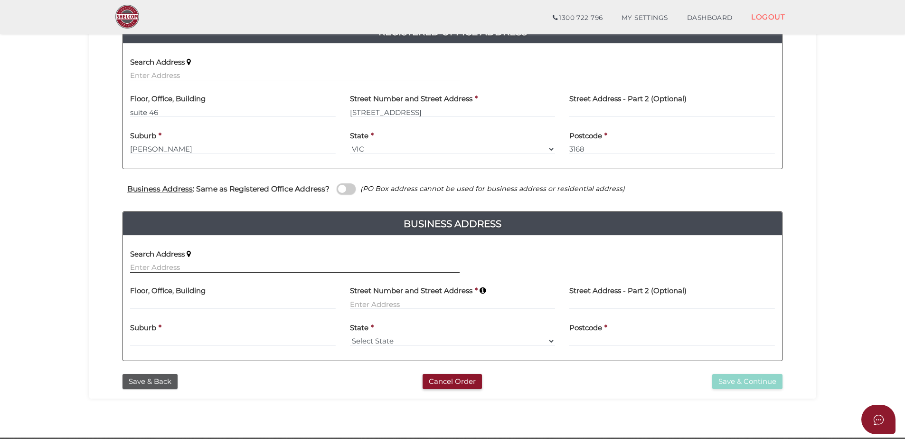
click at [194, 266] on input "text" at bounding box center [295, 267] width 330 height 10
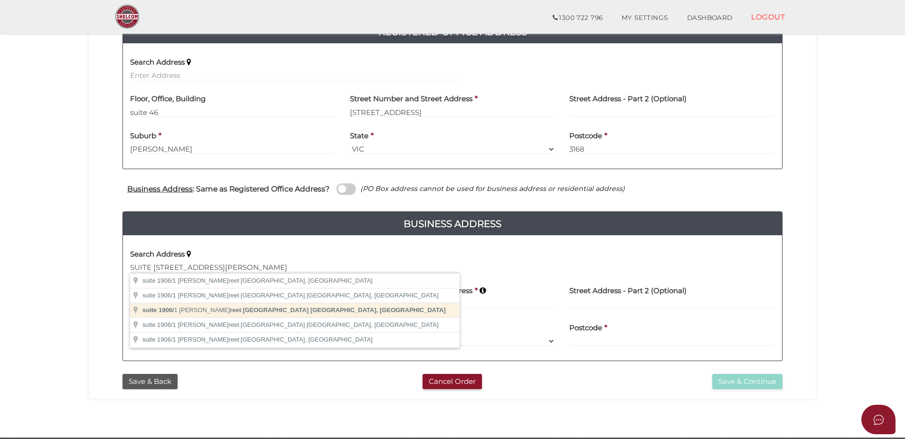
type input "suite 1906/1 William Street, Melbourne VIC, Australia"
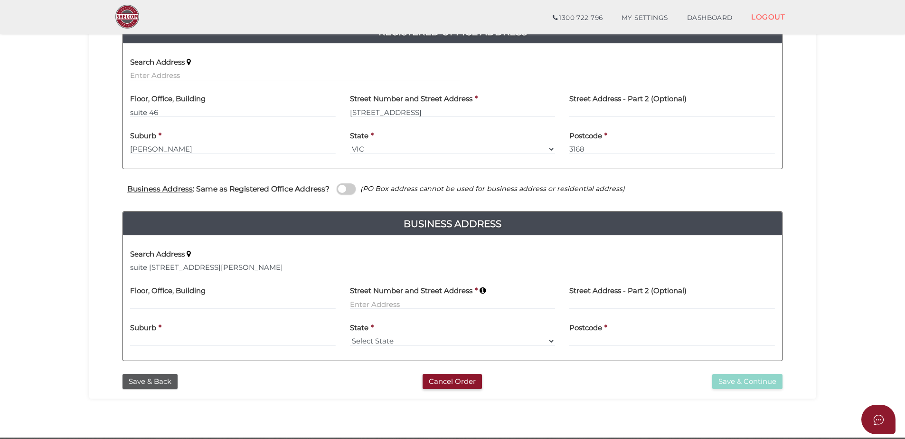
type input "suite 1906"
type input "[STREET_ADDRESS][PERSON_NAME]"
type input "[GEOGRAPHIC_DATA]"
select select "VIC"
type input "3000"
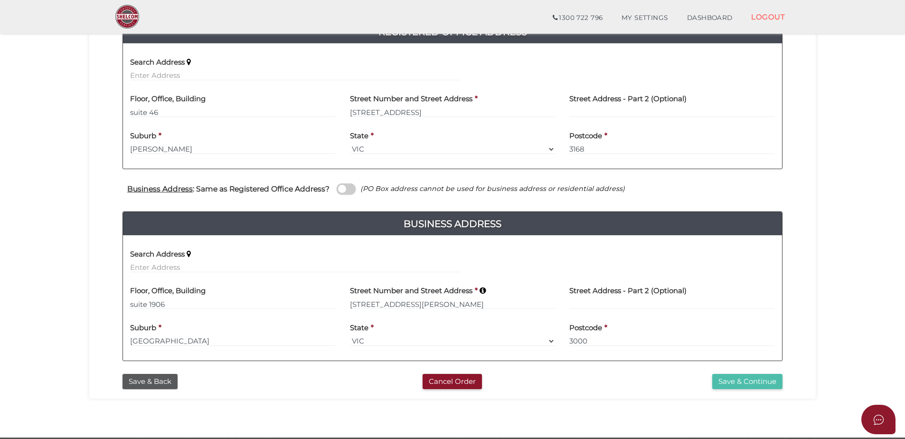
click at [742, 382] on button "Save & Continue" at bounding box center [747, 382] width 70 height 16
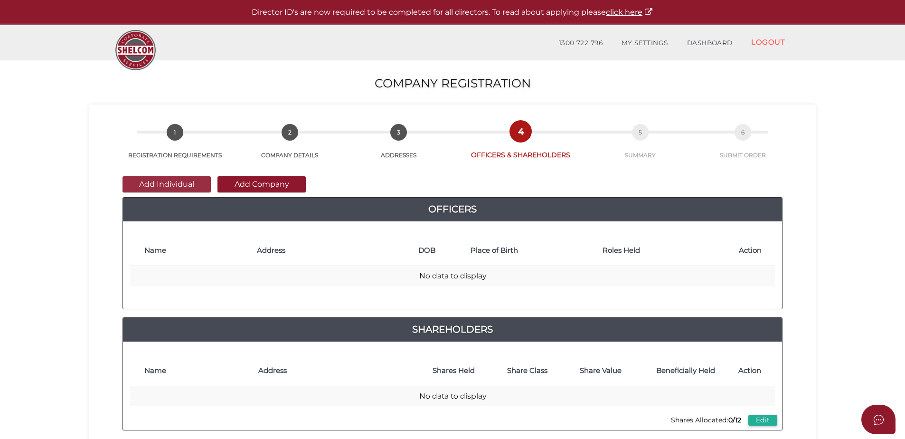
click at [186, 186] on button "Add Individual" at bounding box center [167, 184] width 88 height 16
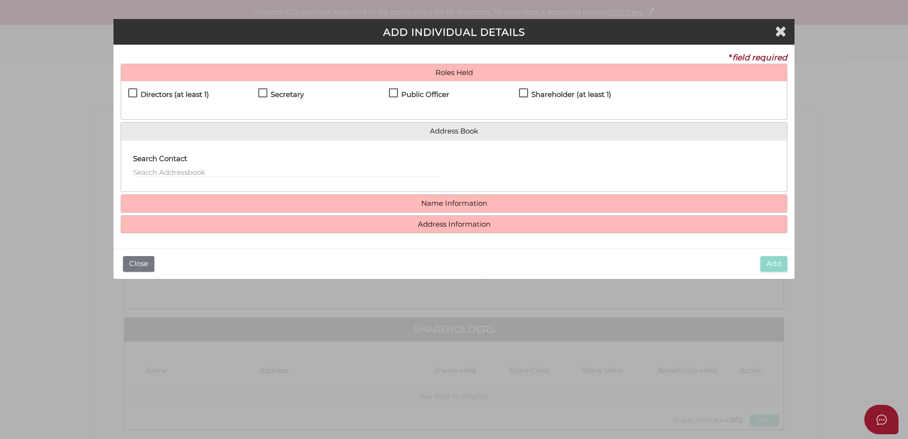
click at [130, 94] on label "Directors (at least 1)" at bounding box center [168, 97] width 81 height 12
checkbox input "true"
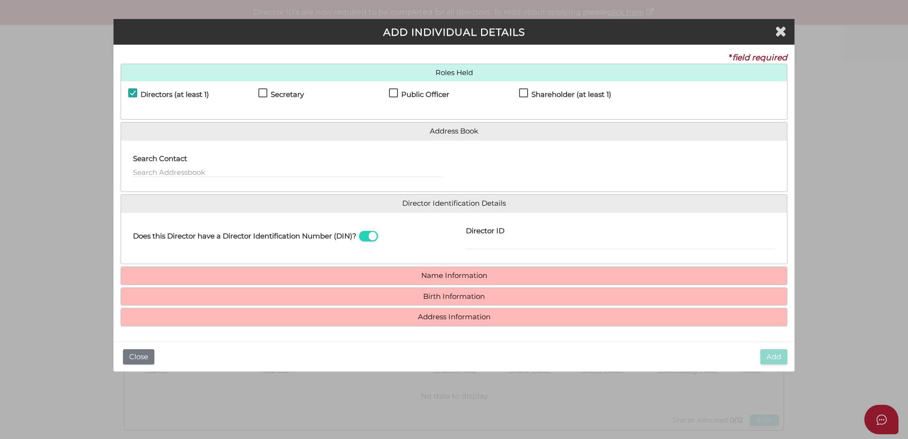
click at [258, 90] on div "Directors (at least 1)" at bounding box center [193, 96] width 130 height 17
click at [259, 91] on label "Secretary" at bounding box center [281, 97] width 46 height 12
checkbox input "true"
drag, startPoint x: 393, startPoint y: 94, endPoint x: 441, endPoint y: 96, distance: 48.0
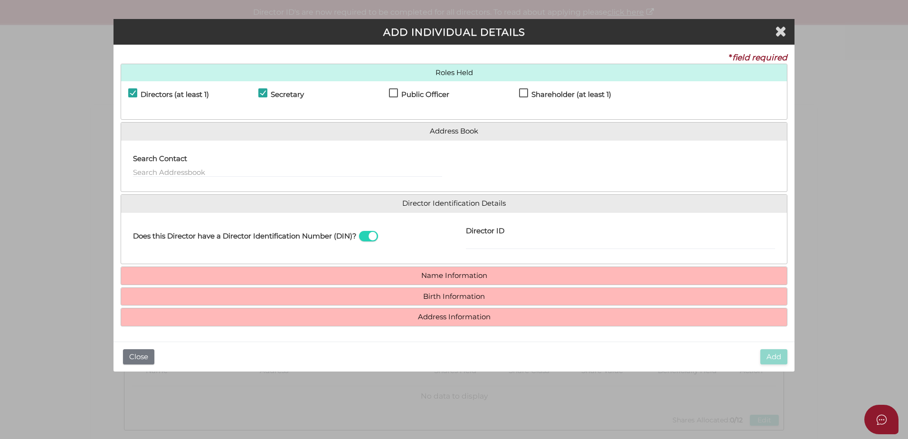
click at [401, 94] on label "Public Officer" at bounding box center [419, 97] width 60 height 12
checkbox input "true"
click at [524, 91] on label "Shareholder (at least 1)" at bounding box center [565, 97] width 92 height 12
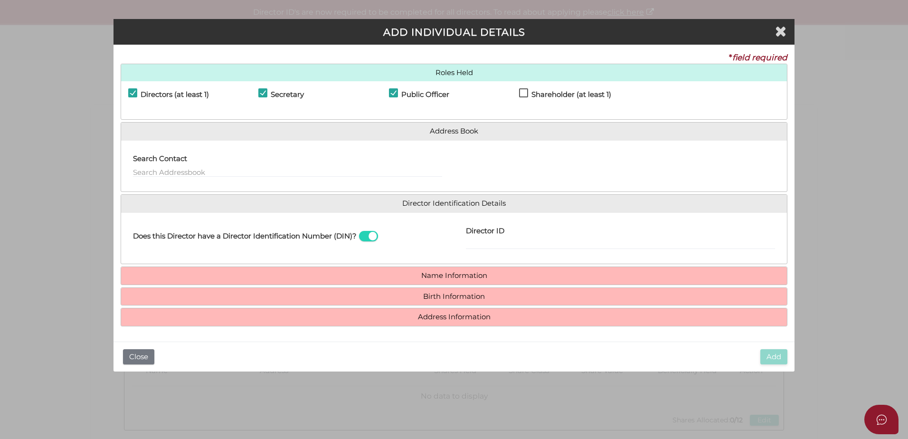
checkbox input "true"
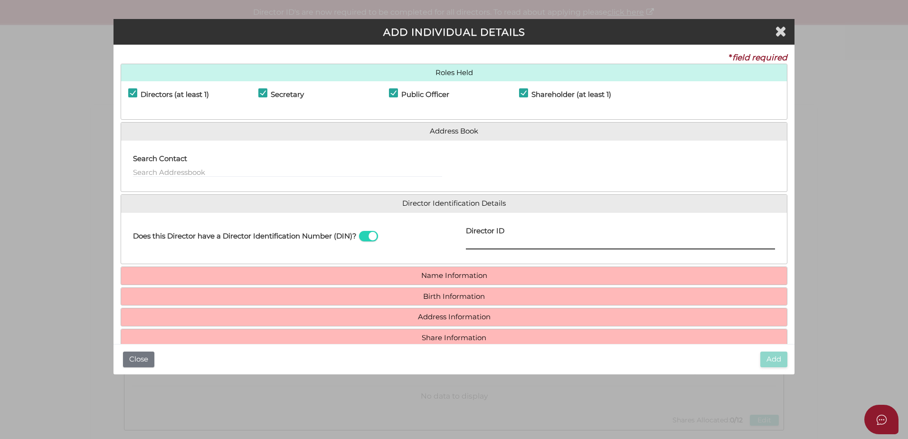
click at [517, 245] on input "Director ID" at bounding box center [620, 244] width 309 height 10
paste input "036044864700313"
type input "036044864700313"
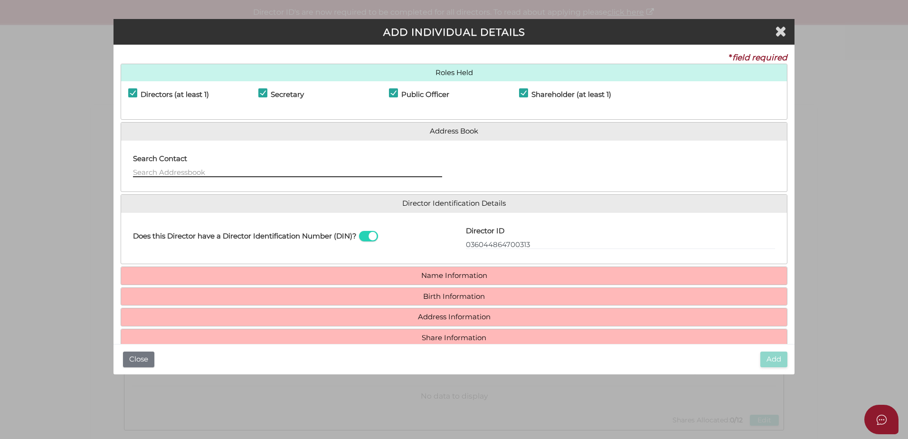
click at [154, 175] on input "text" at bounding box center [287, 172] width 309 height 10
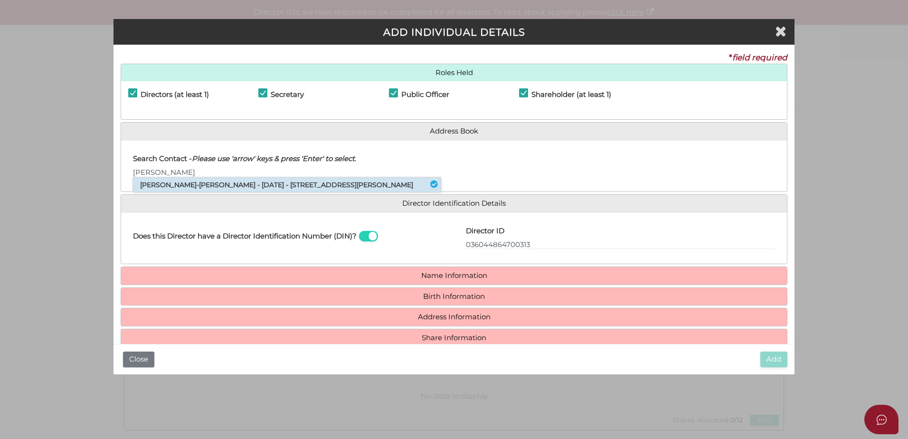
click at [239, 186] on li "Harold Keng-keng Chua - 06/03/1964 - 1 William Street, Melbourne, VIC, 3000" at bounding box center [287, 185] width 308 height 14
type input "Harold"
select select "[GEOGRAPHIC_DATA]"
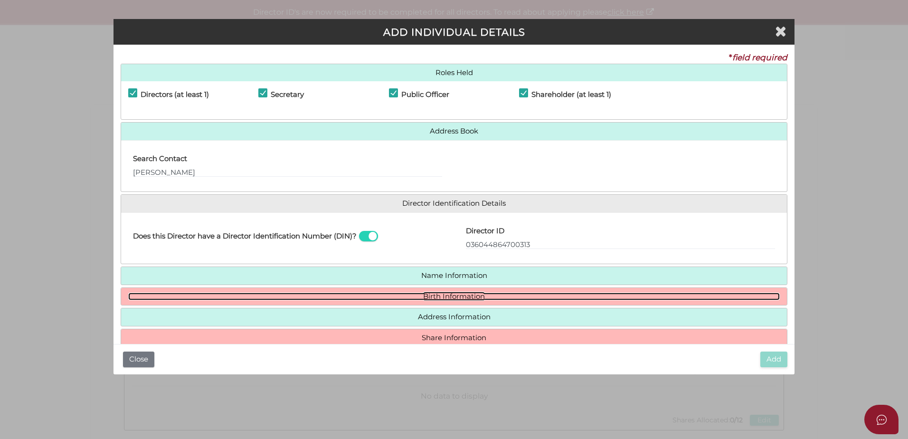
click at [296, 293] on link "Birth Information" at bounding box center [453, 297] width 651 height 8
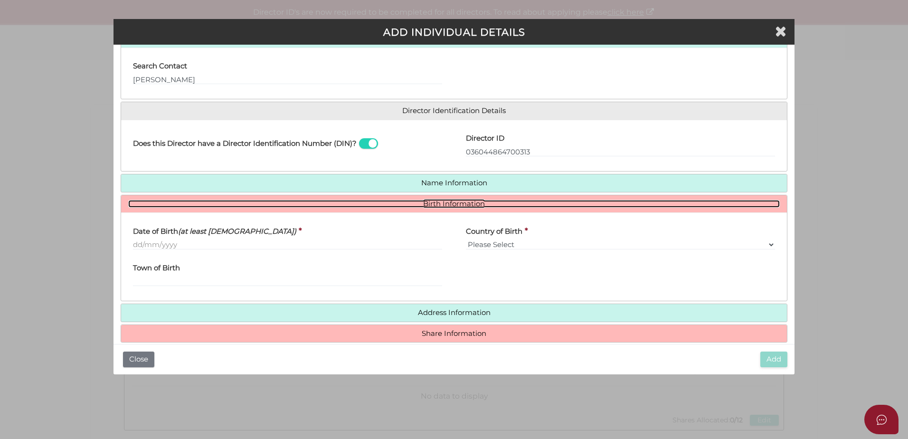
scroll to position [106, 0]
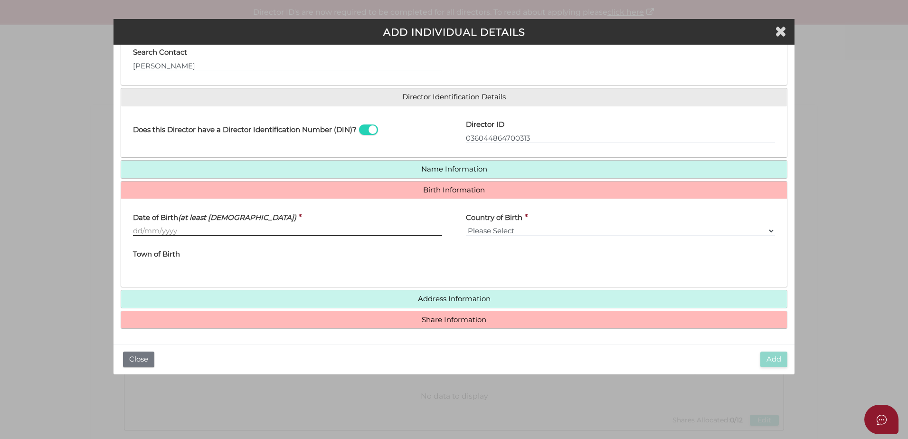
click at [154, 234] on input "Date of Birth (at least 18 years old)" at bounding box center [287, 231] width 309 height 10
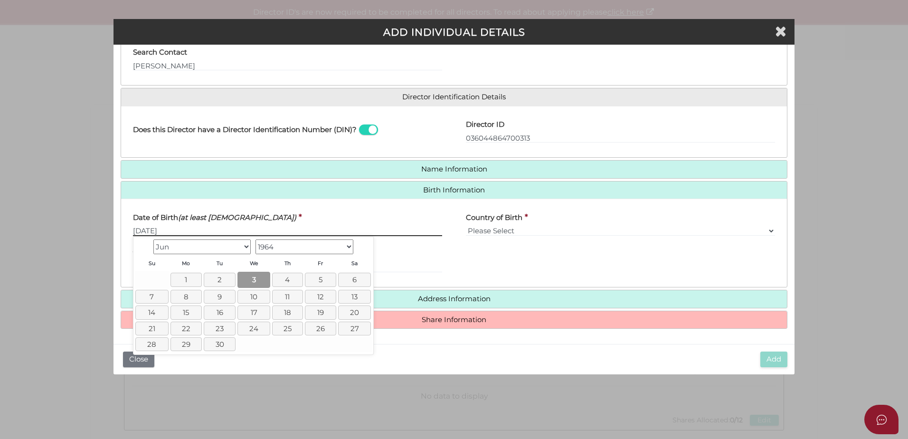
type input "03/06/1964"
click at [252, 278] on link "3" at bounding box center [253, 280] width 33 height 16
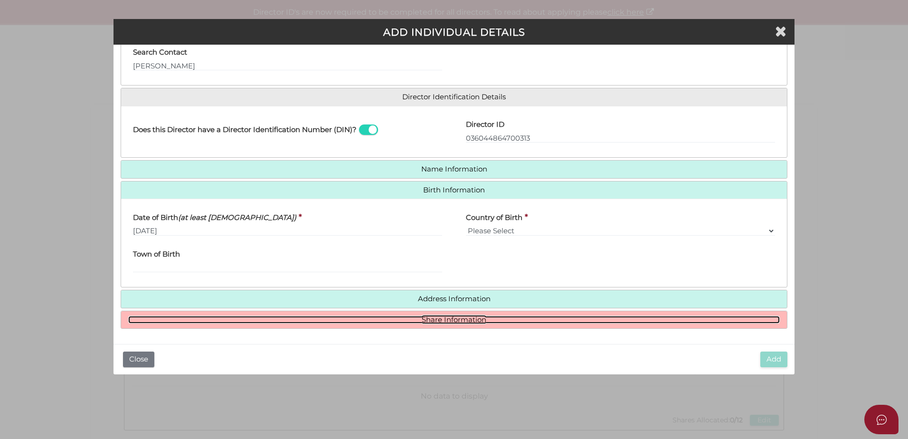
click at [390, 321] on link "Share Information" at bounding box center [453, 320] width 651 height 8
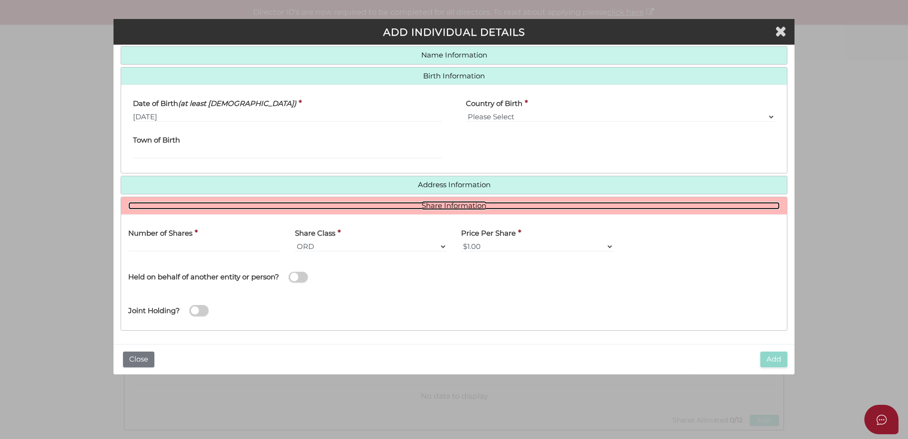
scroll to position [222, 0]
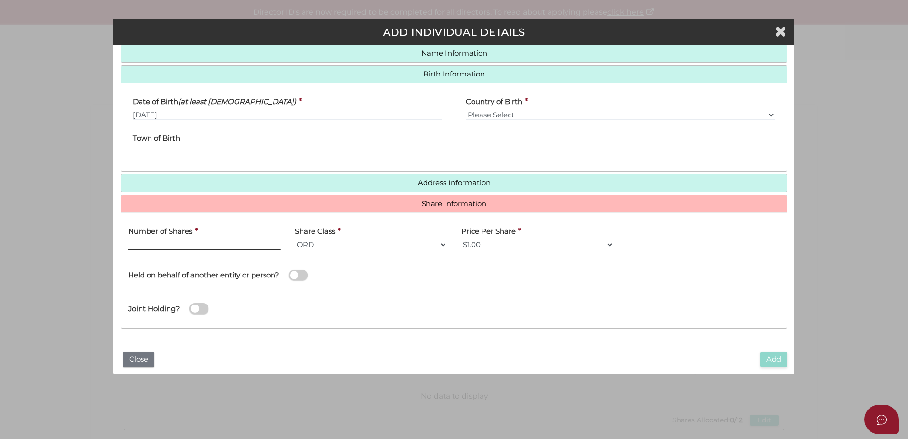
click at [217, 242] on input "text" at bounding box center [204, 244] width 152 height 10
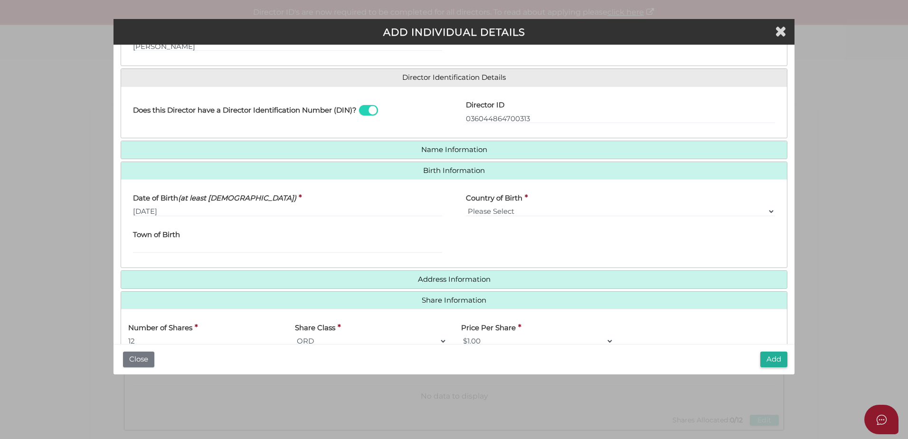
scroll to position [102, 0]
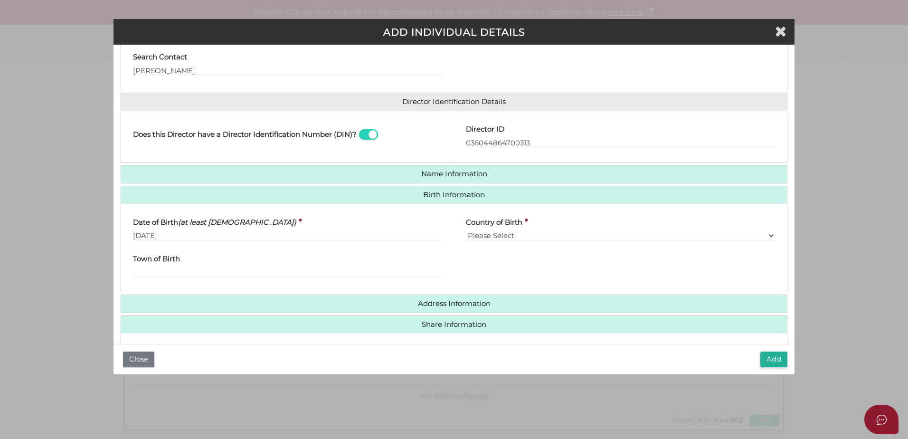
type input "12"
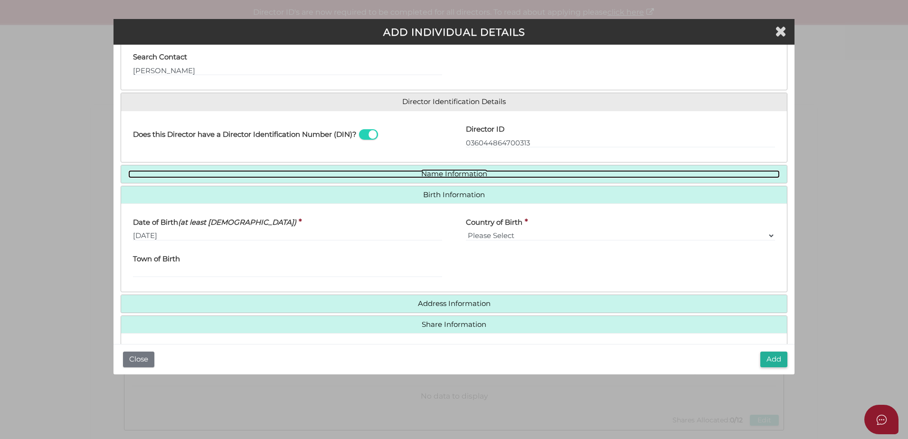
click at [421, 173] on link "Name Information" at bounding box center [453, 174] width 651 height 8
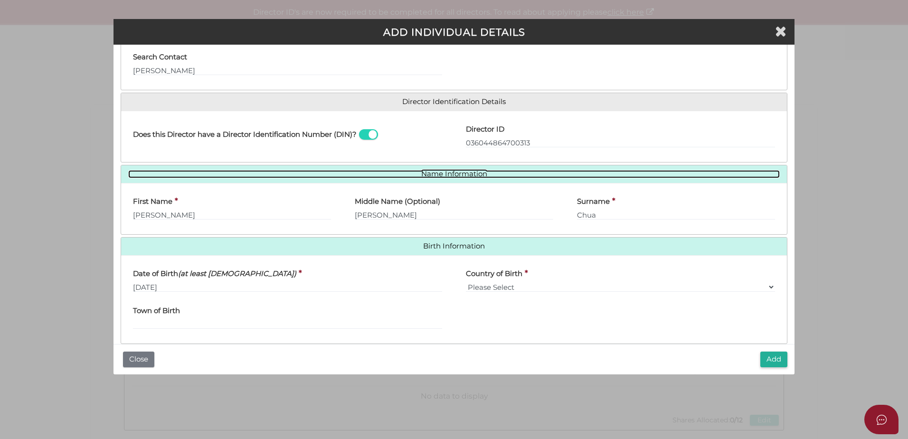
click at [421, 173] on link "Name Information" at bounding box center [453, 174] width 651 height 8
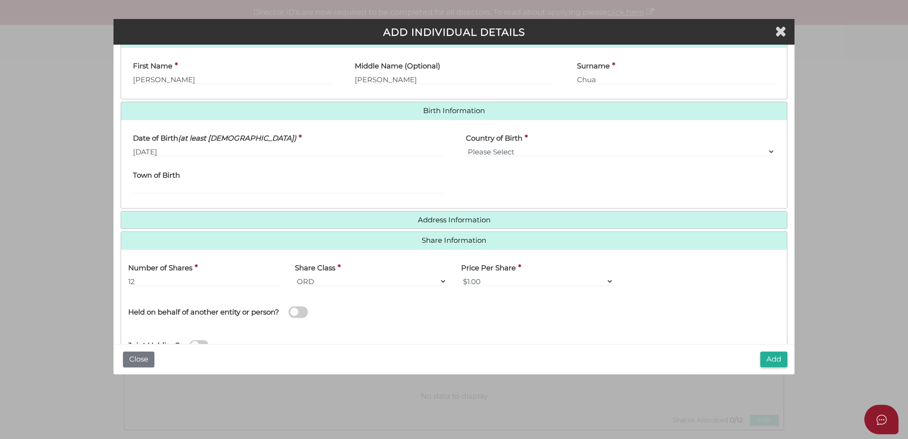
scroll to position [274, 0]
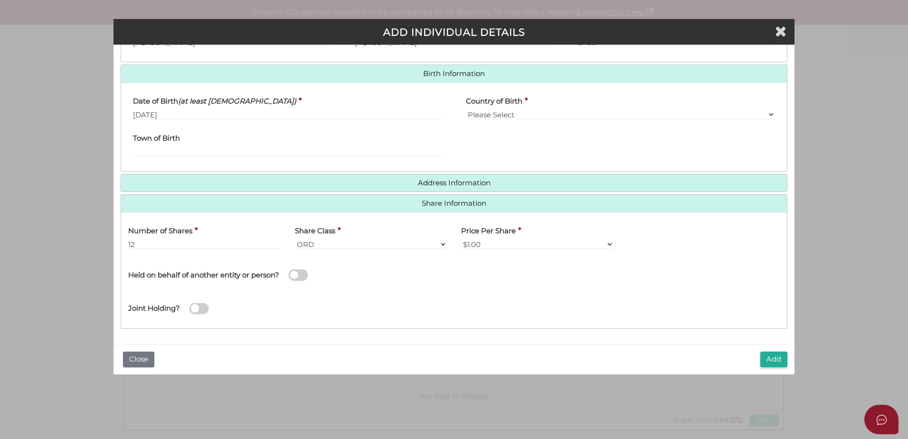
click at [435, 177] on h4 "Address Information" at bounding box center [454, 183] width 666 height 18
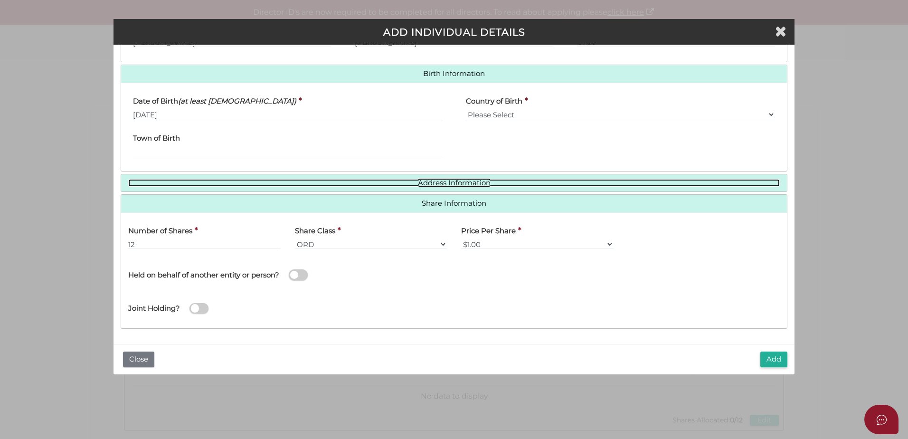
click at [435, 182] on link "Address Information" at bounding box center [453, 183] width 651 height 8
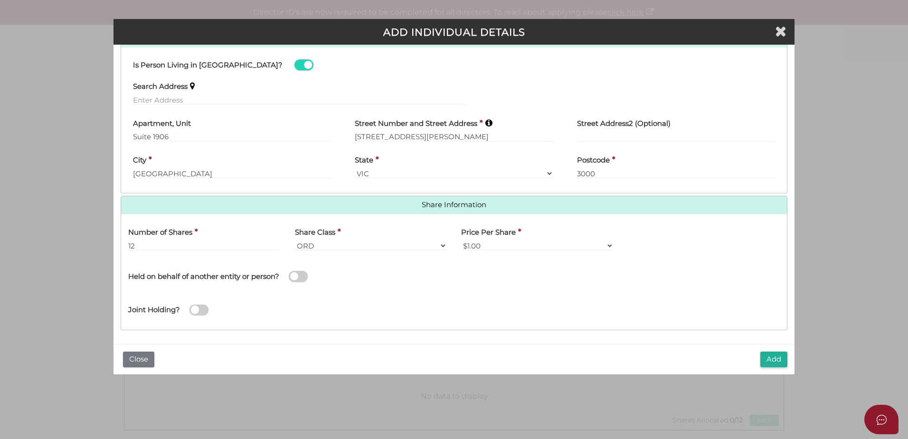
scroll to position [420, 0]
click at [774, 360] on button "Add" at bounding box center [773, 359] width 27 height 16
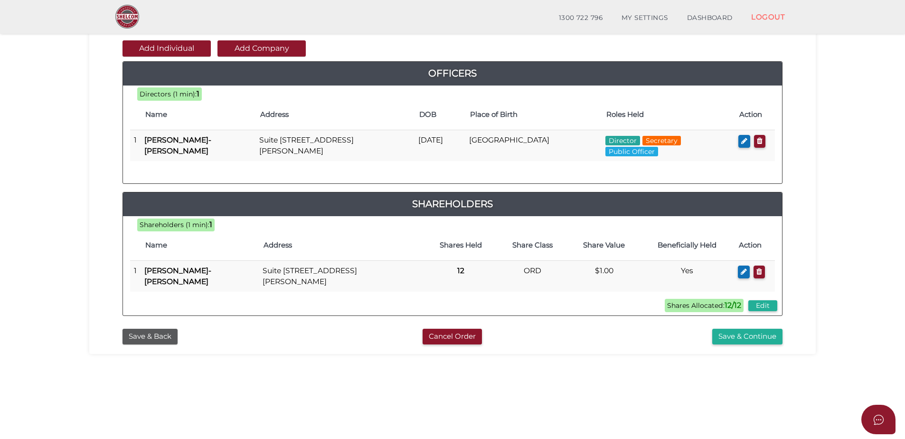
scroll to position [115, 0]
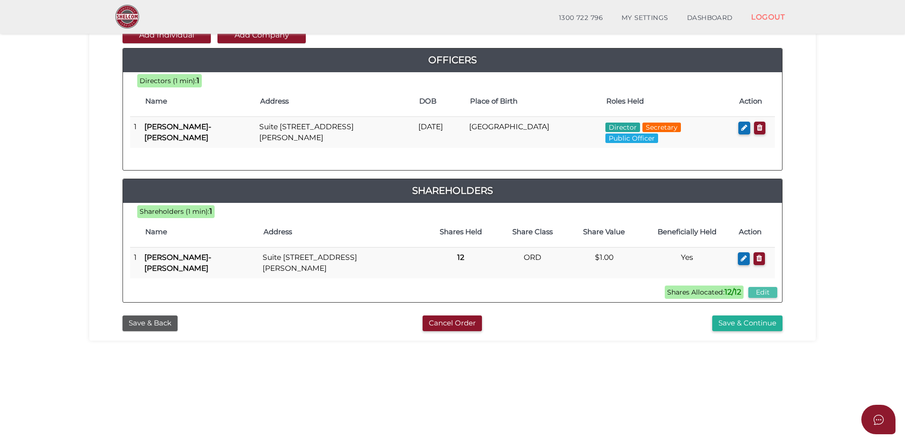
click at [761, 293] on button "Edit" at bounding box center [762, 292] width 29 height 11
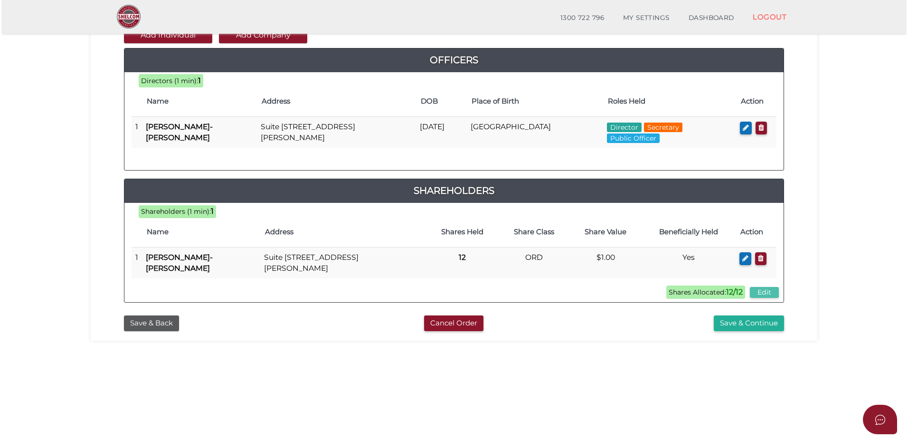
scroll to position [0, 0]
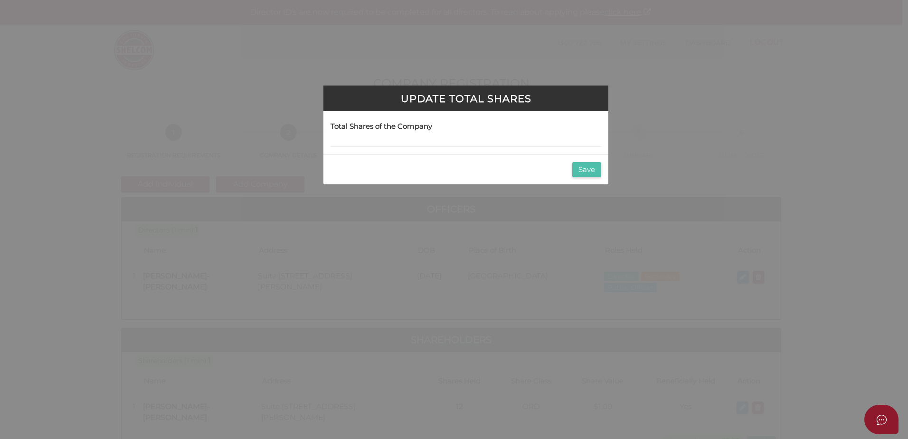
click at [593, 172] on button "Save" at bounding box center [586, 170] width 29 height 16
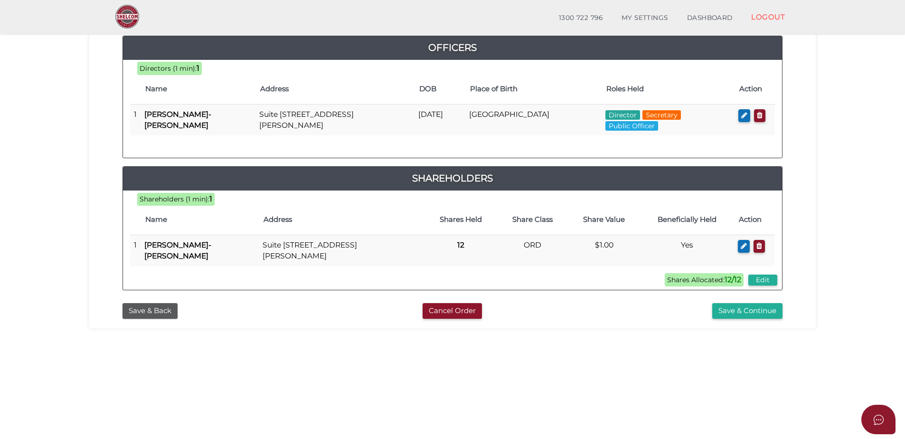
scroll to position [168, 0]
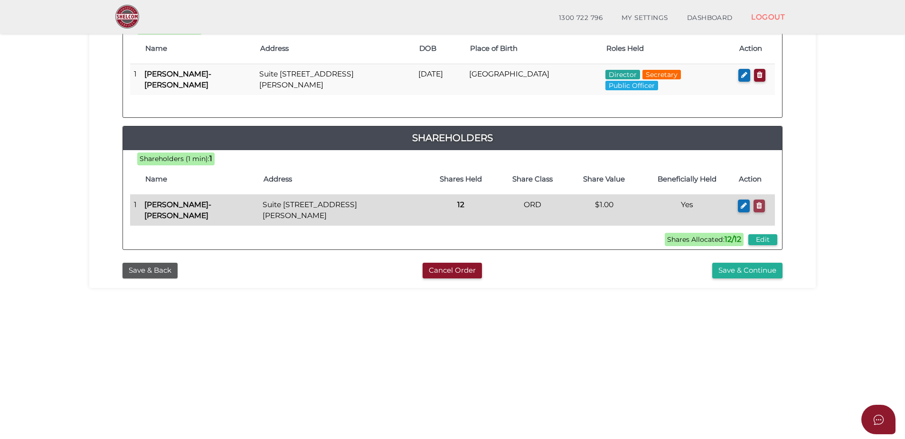
click at [758, 207] on icon "button" at bounding box center [759, 205] width 6 height 7
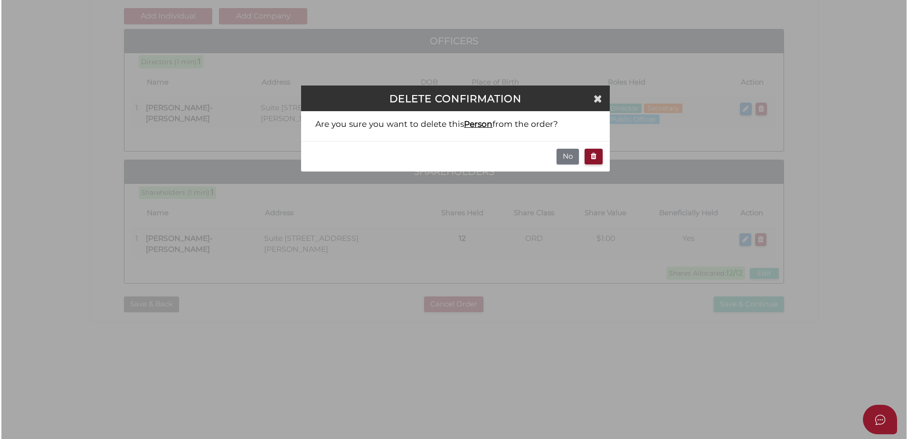
scroll to position [0, 0]
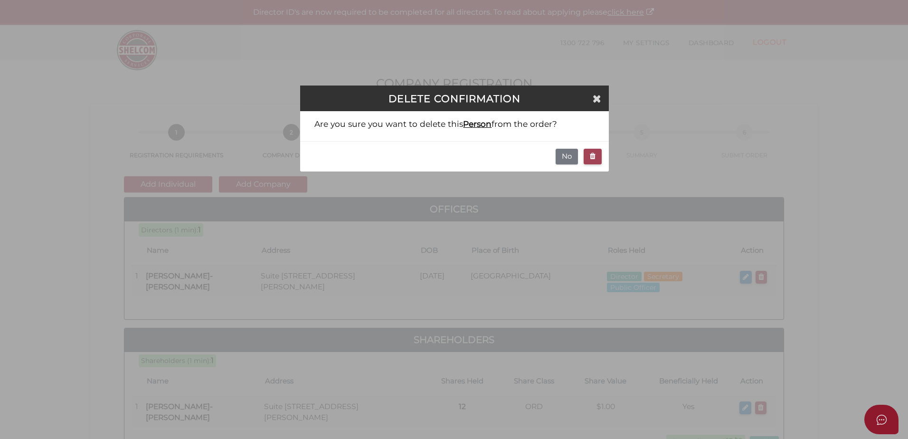
click at [589, 158] on button "button" at bounding box center [593, 157] width 18 height 16
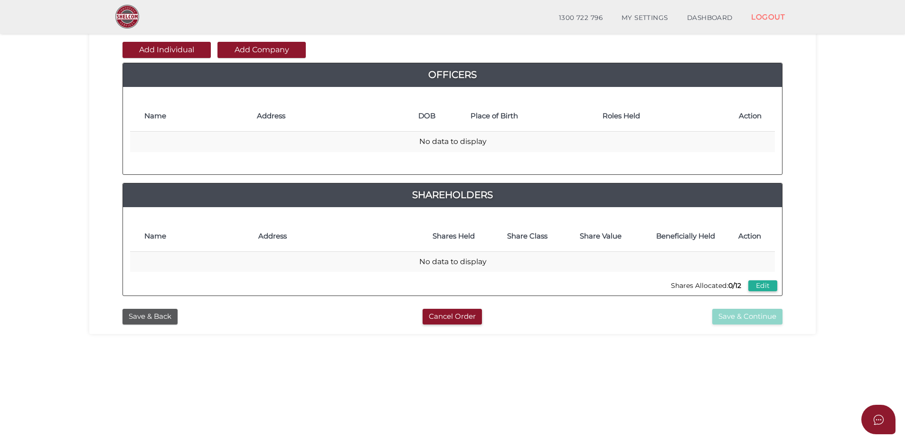
scroll to position [132, 0]
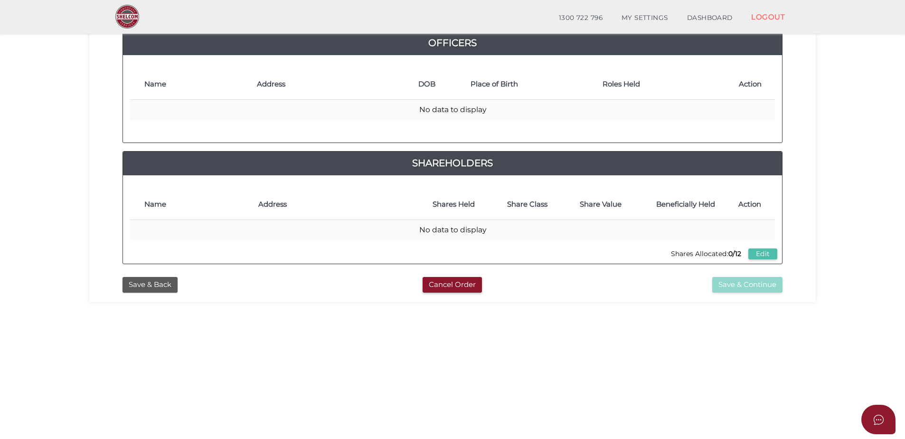
click at [759, 251] on button "Edit" at bounding box center [762, 253] width 29 height 11
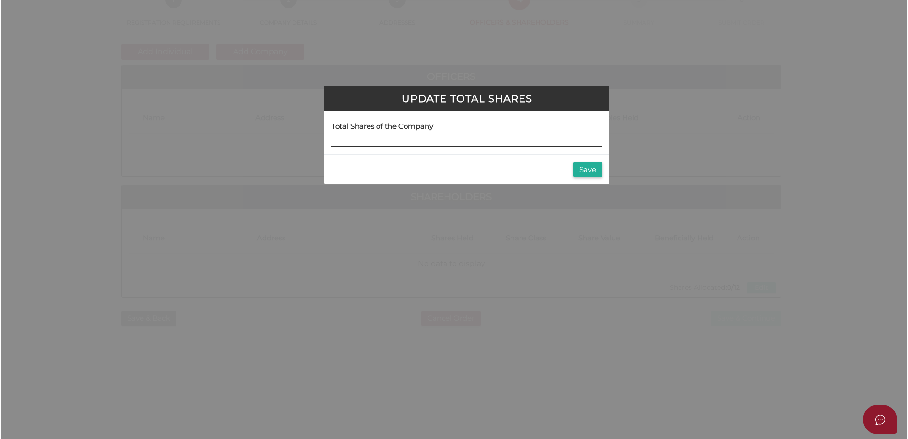
scroll to position [0, 0]
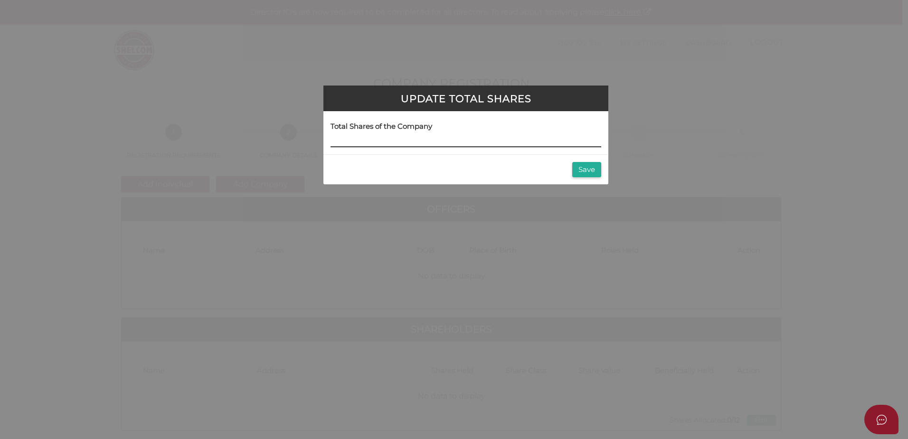
click at [459, 143] on input at bounding box center [465, 142] width 271 height 10
type input "12"
click at [586, 170] on button "Save" at bounding box center [586, 170] width 29 height 16
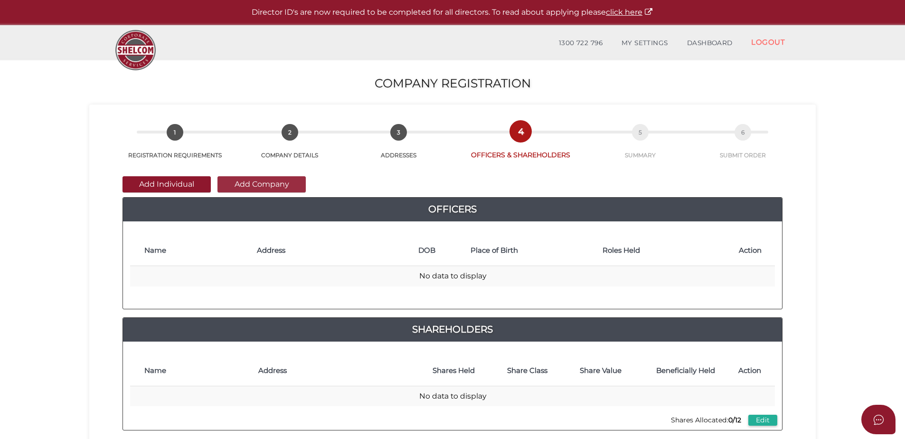
click at [273, 181] on button "Add Company" at bounding box center [261, 184] width 88 height 16
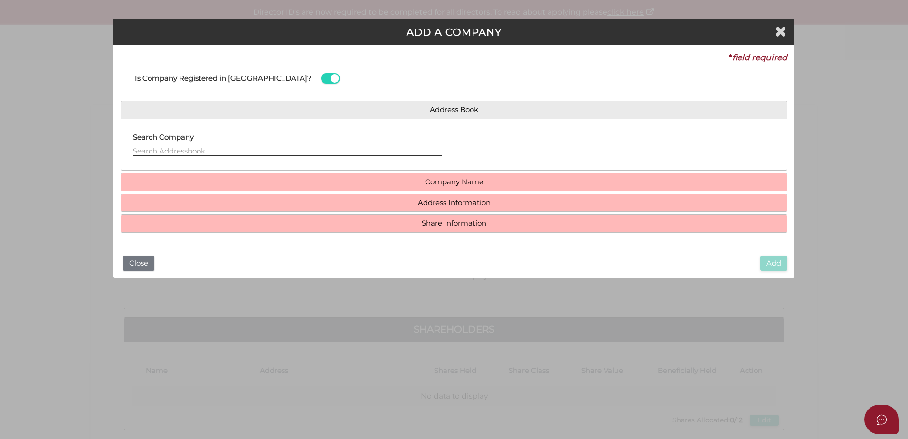
click at [224, 152] on input "text" at bounding box center [287, 150] width 309 height 10
type input "1"
click at [448, 190] on h4 "Company Name" at bounding box center [454, 182] width 666 height 18
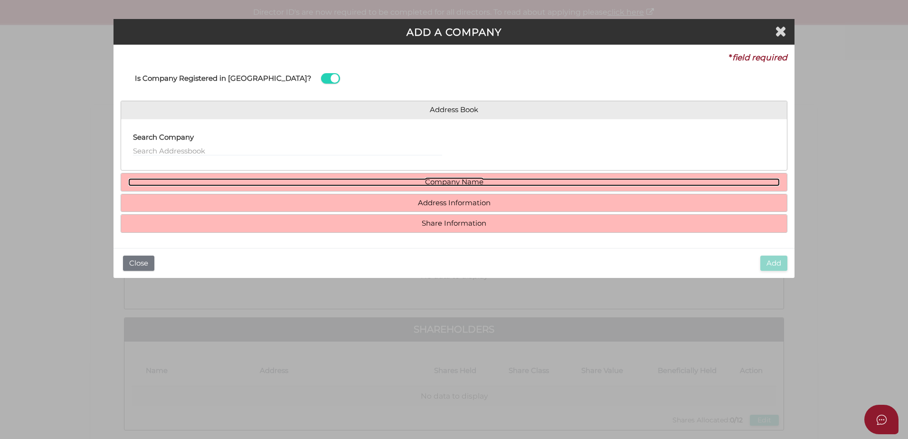
click at [448, 185] on link "Company Name" at bounding box center [453, 182] width 651 height 8
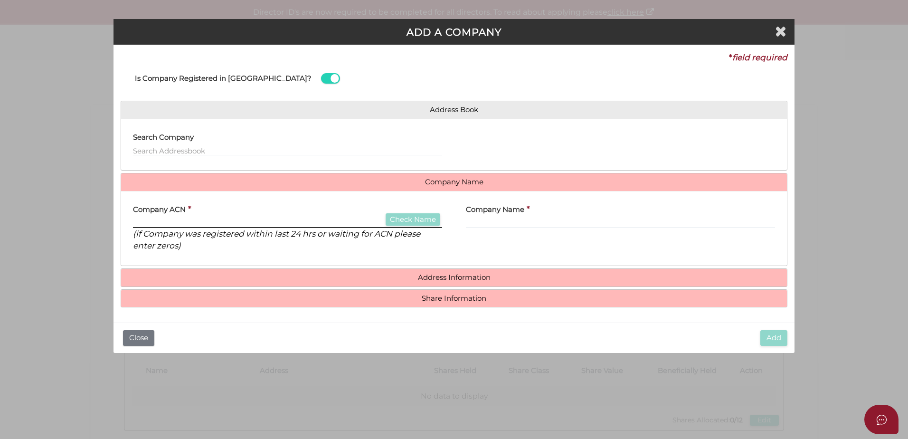
click at [210, 226] on input "text" at bounding box center [287, 222] width 309 height 10
click at [524, 222] on input "text" at bounding box center [620, 222] width 309 height 10
click at [272, 221] on input "text" at bounding box center [287, 222] width 309 height 10
type input "000000000"
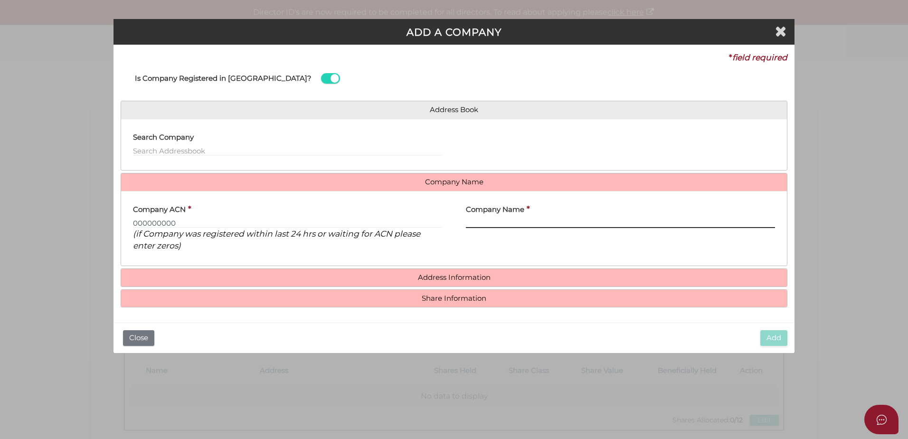
click at [496, 223] on input "text" at bounding box center [620, 222] width 309 height 10
click at [500, 225] on input "text" at bounding box center [620, 222] width 309 height 10
paste input "107 FL Investments Pty Ltd"
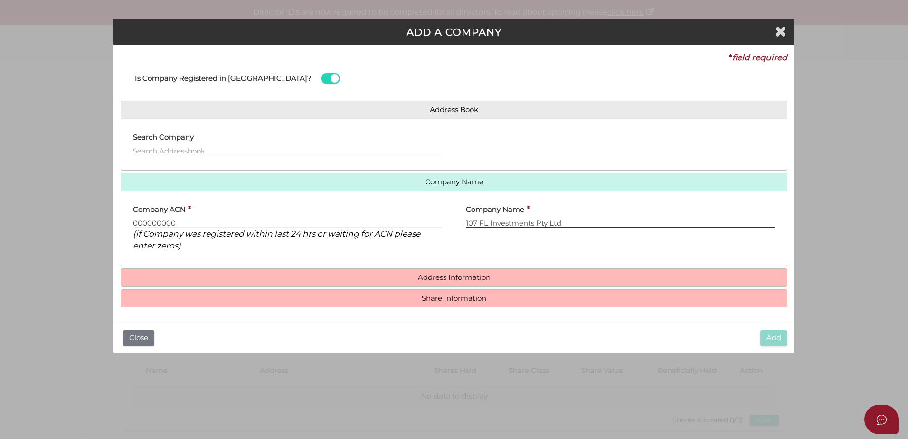
type input "107 FL Investments Pty Ltd"
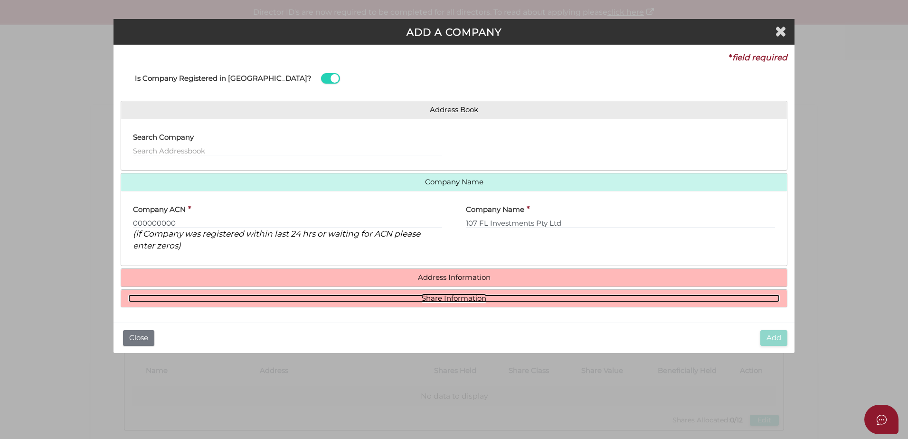
click at [430, 294] on link "Share Information" at bounding box center [453, 298] width 651 height 8
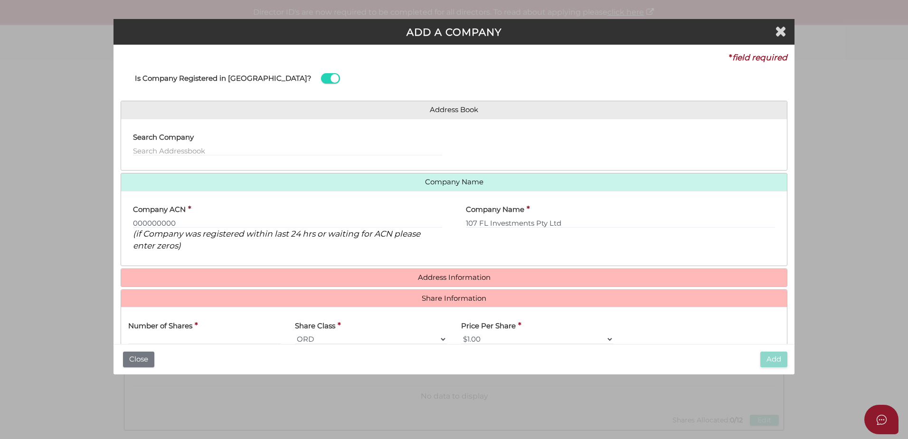
click at [218, 333] on div "Number of Shares *" at bounding box center [204, 329] width 152 height 30
click at [208, 340] on input "text" at bounding box center [204, 339] width 152 height 10
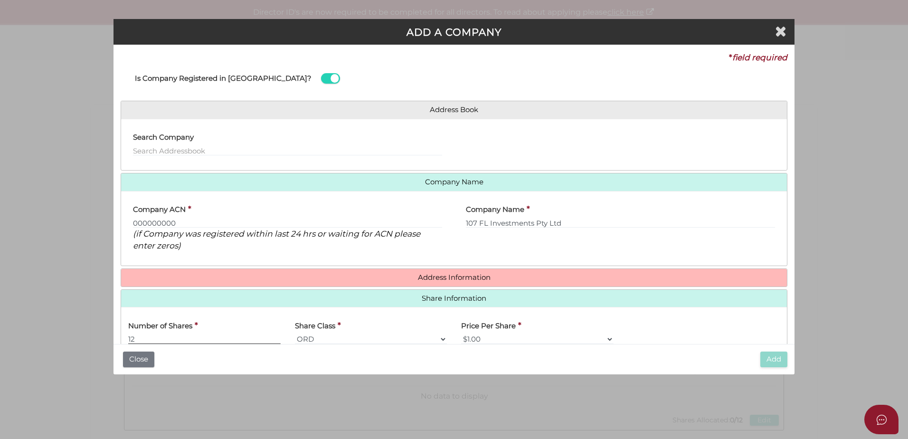
type input "12"
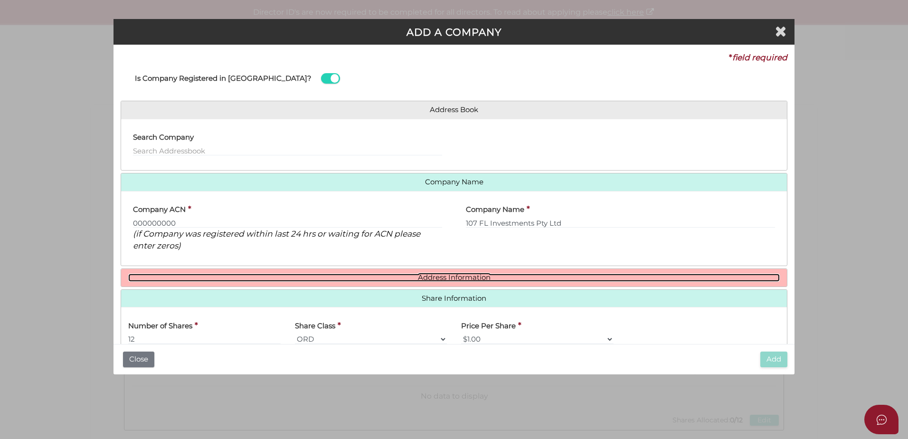
click at [443, 274] on link "Address Information" at bounding box center [453, 278] width 651 height 8
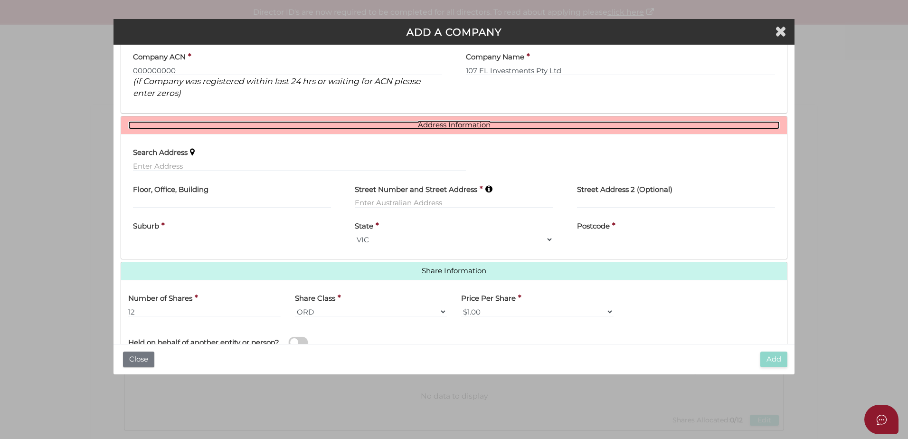
scroll to position [168, 0]
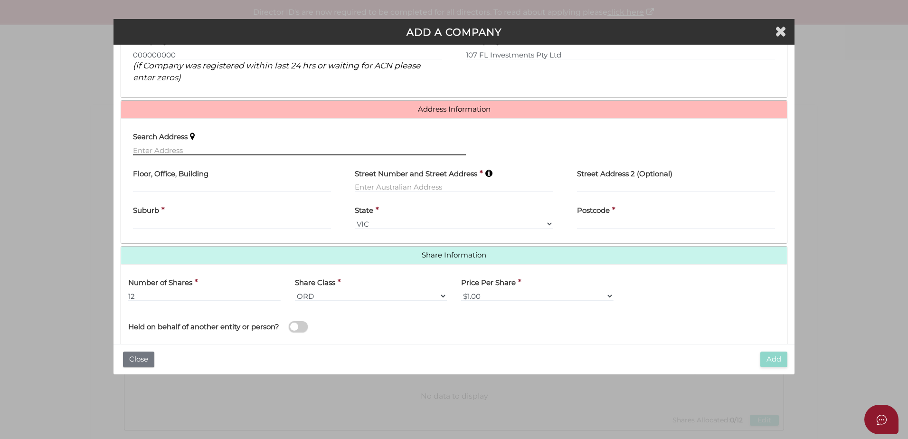
click at [178, 149] on input "text" at bounding box center [299, 150] width 333 height 10
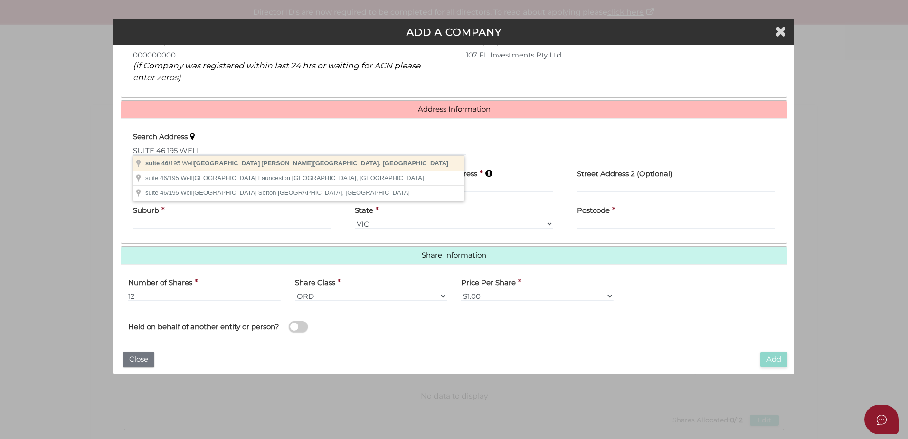
type input "suite 46/195 Wellington Road, Clayton VIC, Australia"
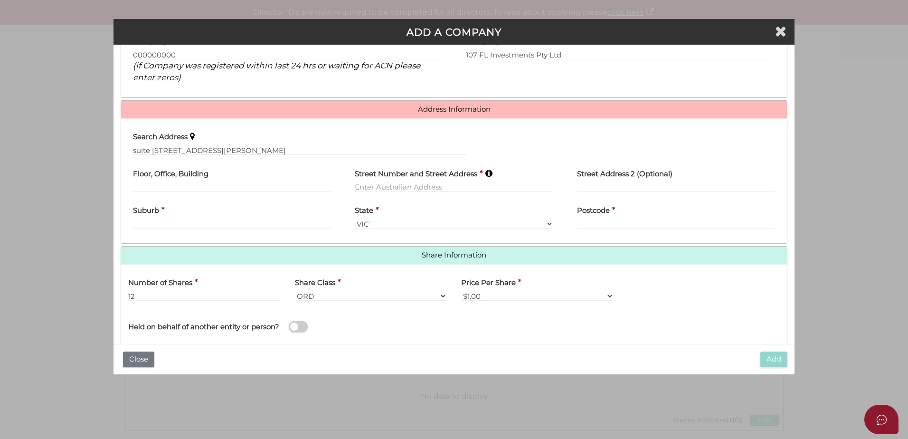
type input "suite 46"
type input "195 Wellington Road"
type input "Clayton"
select select "VIC"
type input "3168"
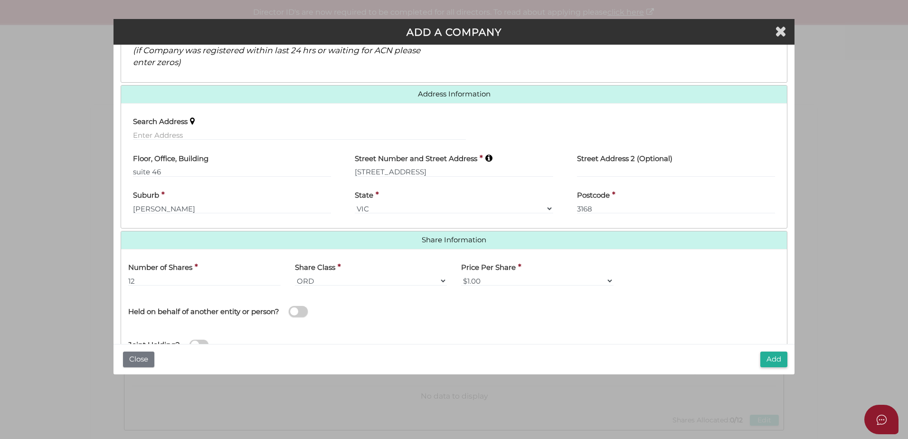
scroll to position [220, 0]
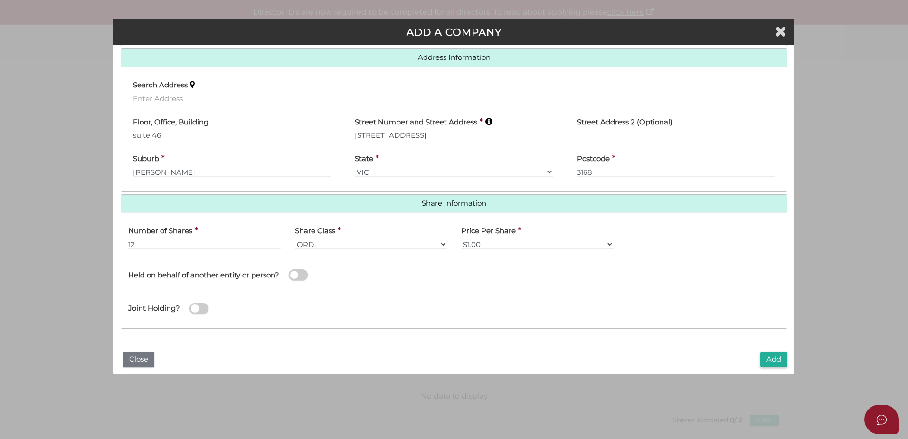
click at [297, 276] on span at bounding box center [298, 274] width 19 height 11
click at [0, 0] on input "checkbox" at bounding box center [0, 0] width 0 height 0
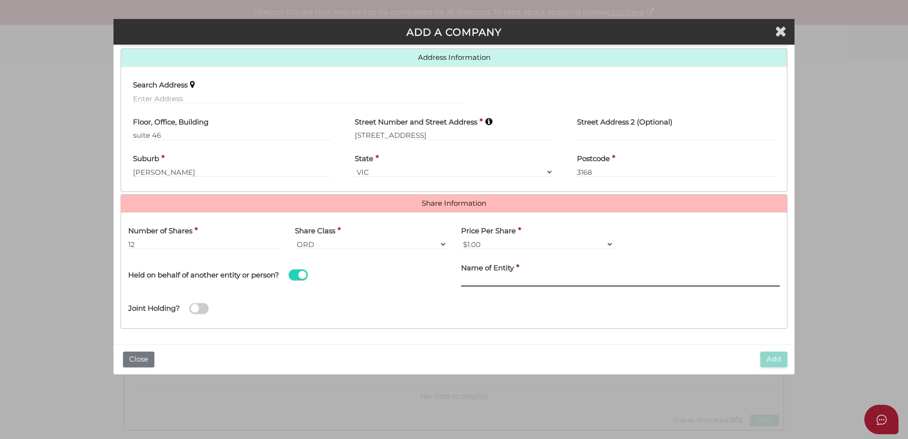
click at [474, 277] on input "text" at bounding box center [620, 281] width 319 height 10
click at [482, 283] on input "text" at bounding box center [620, 281] width 319 height 10
paste input "107 FL Investment Trust"
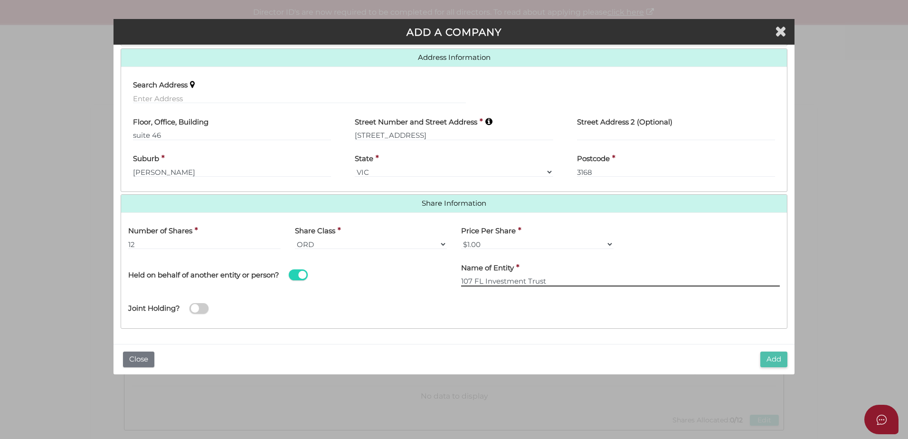
type input "107 FL Investment Trust"
click at [774, 361] on button "Add" at bounding box center [773, 359] width 27 height 16
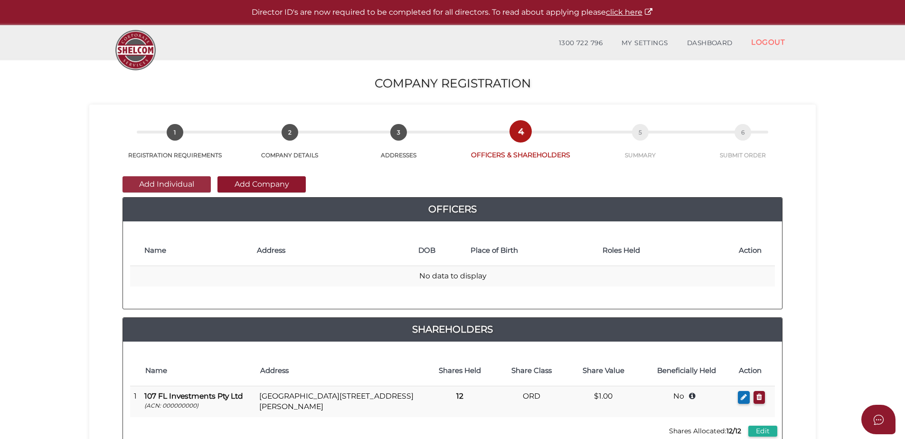
click at [151, 181] on button "Add Individual" at bounding box center [167, 184] width 88 height 16
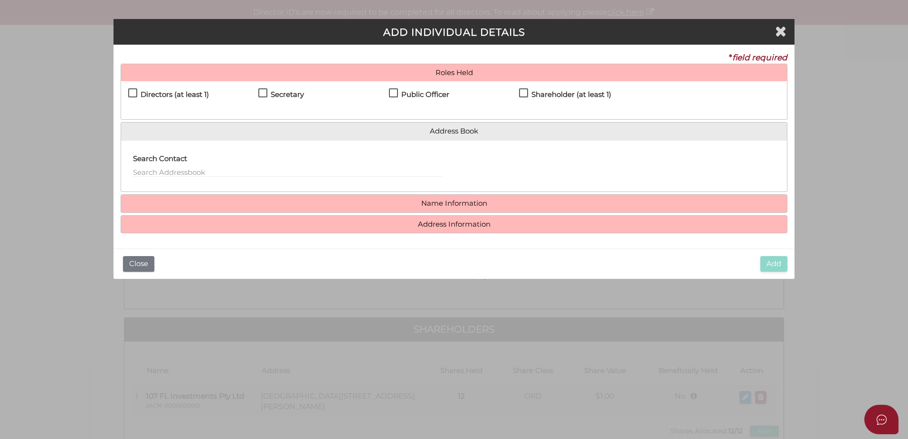
click at [396, 91] on label "Public Officer" at bounding box center [419, 97] width 60 height 12
checkbox input "true"
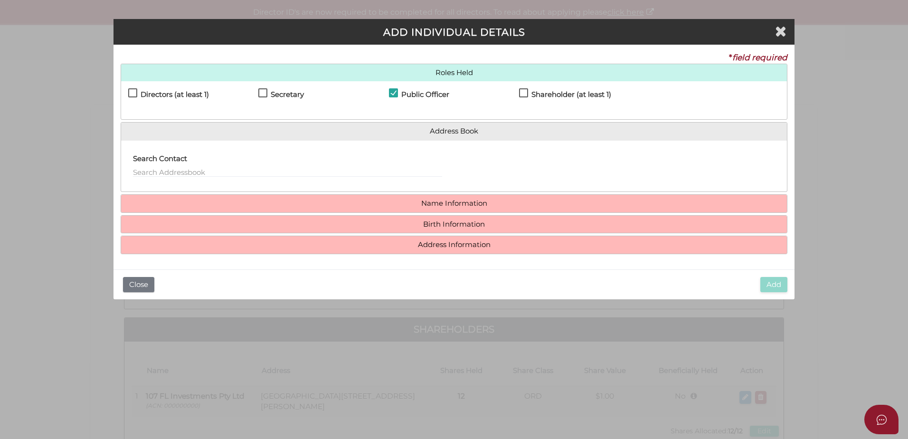
click at [262, 93] on label "Secretary" at bounding box center [281, 97] width 46 height 12
checkbox input "true"
click at [133, 91] on label "Directors (at least 1)" at bounding box center [168, 97] width 81 height 12
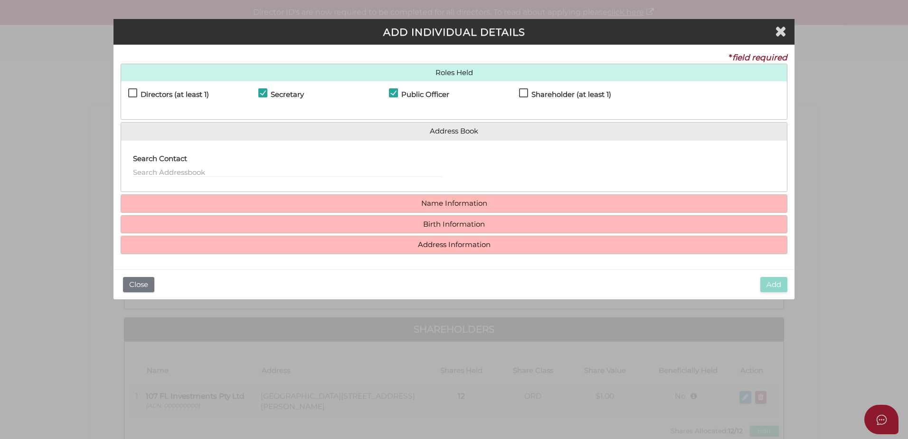
checkbox input "true"
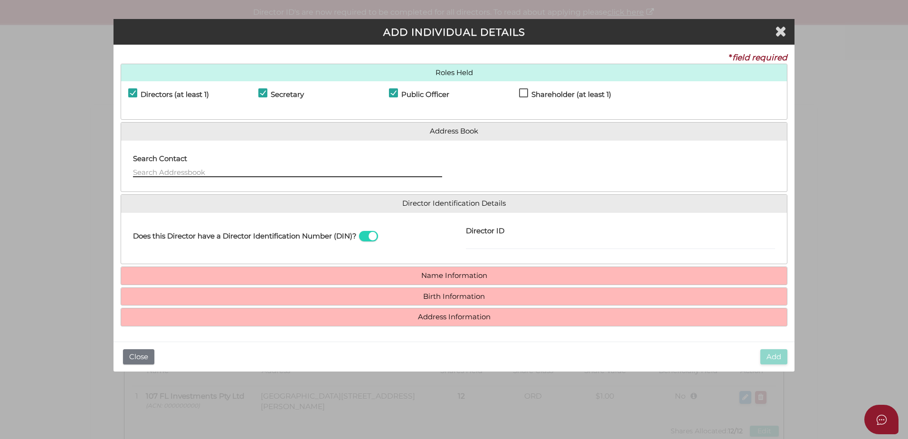
click at [205, 167] on input "text" at bounding box center [287, 172] width 309 height 10
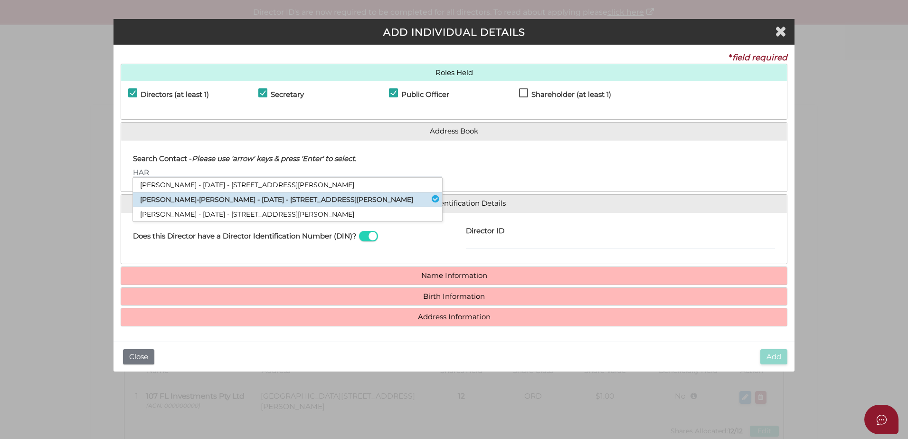
click at [216, 204] on li "Harold Keng-keng Chua - 06/03/1964 - 1 William Street, Melbourne, VIC, 3000" at bounding box center [287, 199] width 309 height 15
type input "Harold"
select select "Singapore"
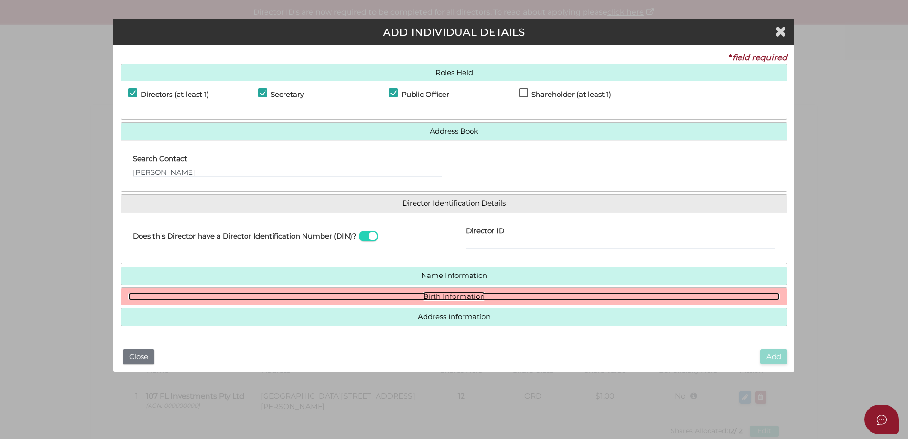
click at [339, 298] on link "Birth Information" at bounding box center [453, 297] width 651 height 8
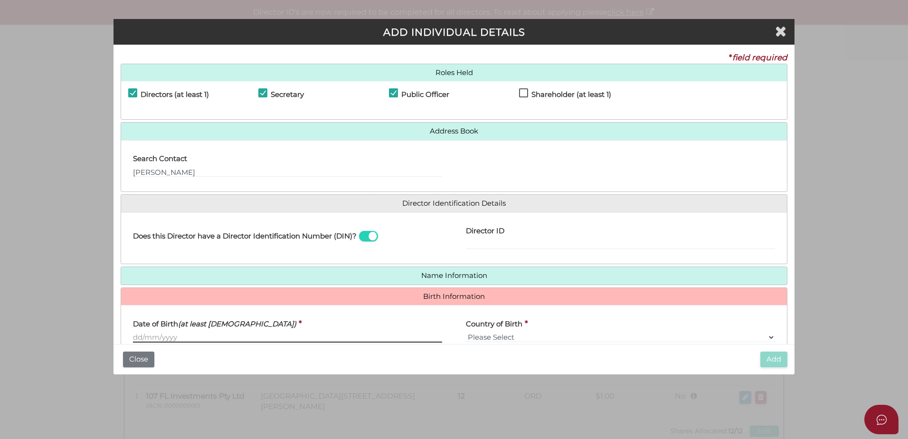
click at [205, 335] on input "Date of Birth (at least 18 years old)" at bounding box center [287, 337] width 309 height 10
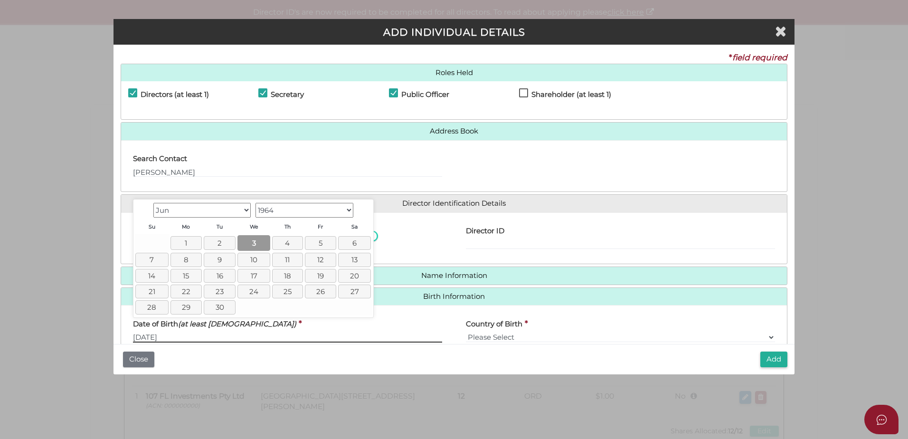
type input "03/06/1964"
click at [259, 242] on link "3" at bounding box center [253, 243] width 33 height 16
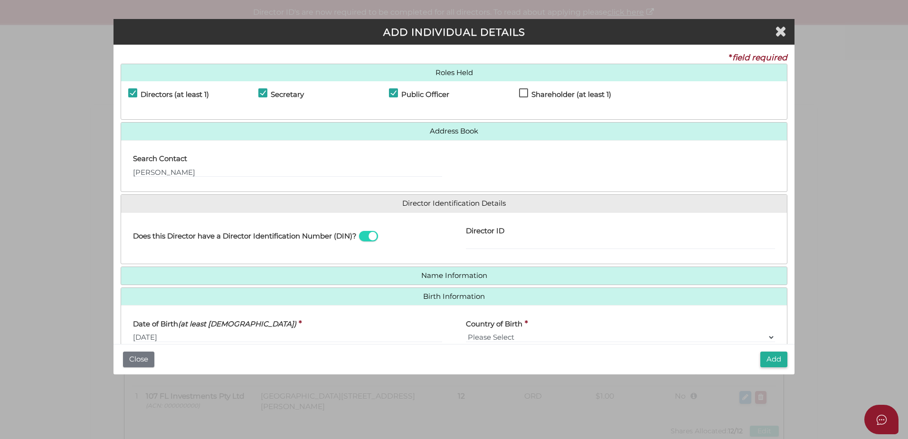
drag, startPoint x: 778, startPoint y: 365, endPoint x: 536, endPoint y: 236, distance: 274.9
click at [536, 236] on div "Pty Ltd ADD INDIVIDUAL DETAILS * field required Roles Held Directors (at least …" at bounding box center [453, 196] width 681 height 355
click at [533, 236] on div "Director ID" at bounding box center [620, 235] width 309 height 30
click at [530, 245] on input "Director ID" at bounding box center [620, 244] width 309 height 10
paste input "107 FL Investme"
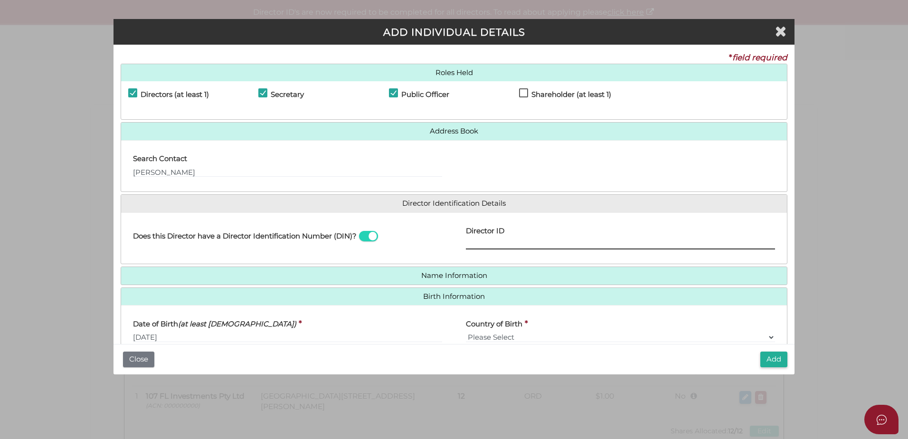
type input "107 FL Investme"
drag, startPoint x: 530, startPoint y: 245, endPoint x: 430, endPoint y: 241, distance: 100.3
click at [430, 241] on div "Does this Director have a Director Identification Number (DIN)? Director ID 107…" at bounding box center [454, 238] width 666 height 37
click at [477, 245] on input "Director ID" at bounding box center [620, 244] width 309 height 10
paste input "036044864700313"
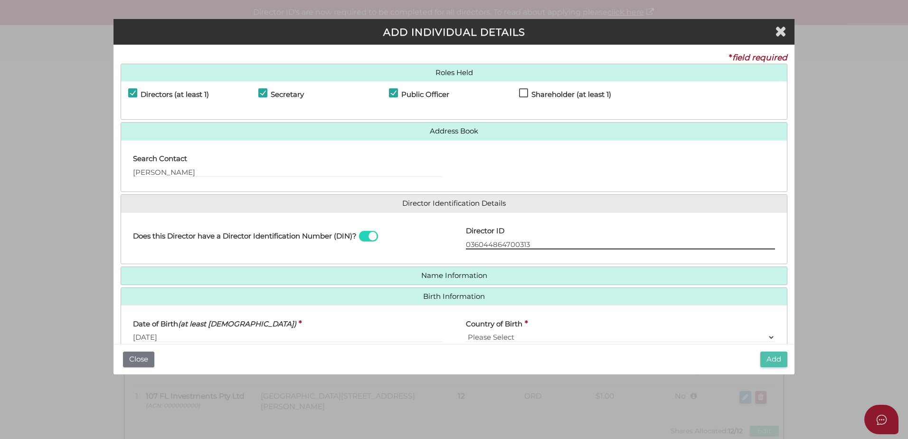
type input "036044864700313"
click at [786, 364] on button "Add" at bounding box center [773, 359] width 27 height 16
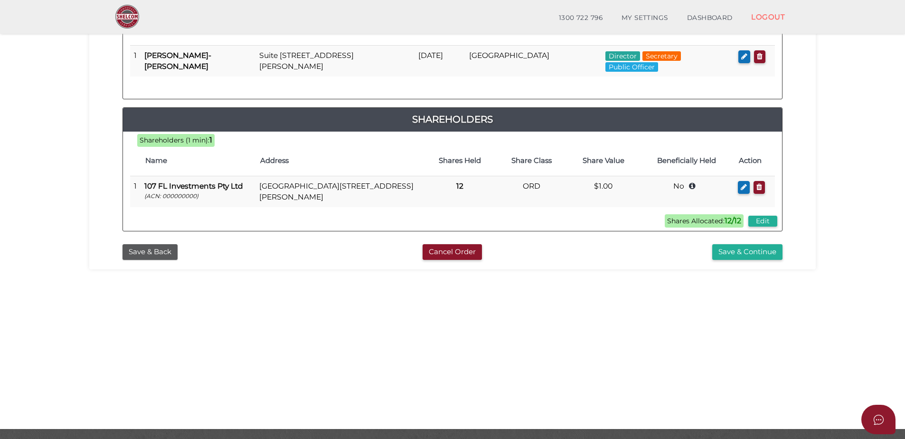
scroll to position [203, 0]
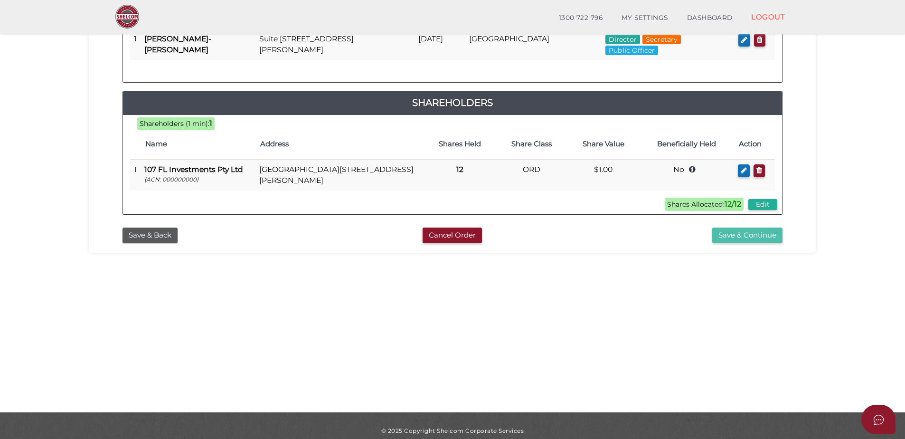
click at [733, 234] on button "Save & Continue" at bounding box center [747, 235] width 70 height 16
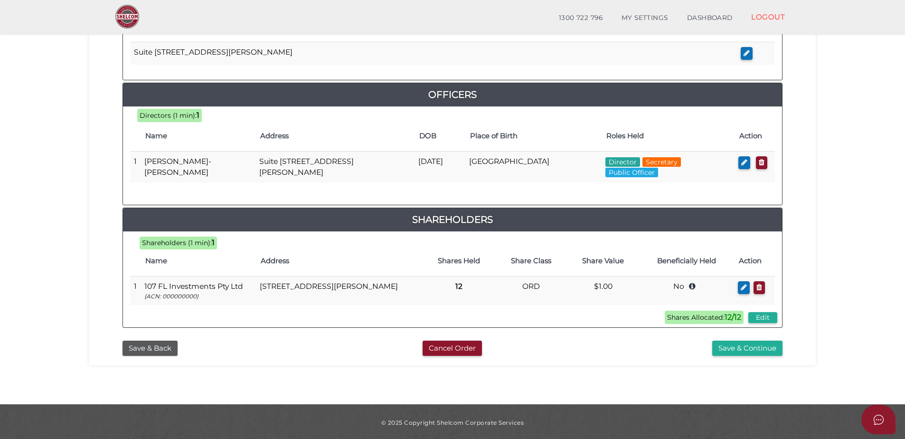
scroll to position [402, 0]
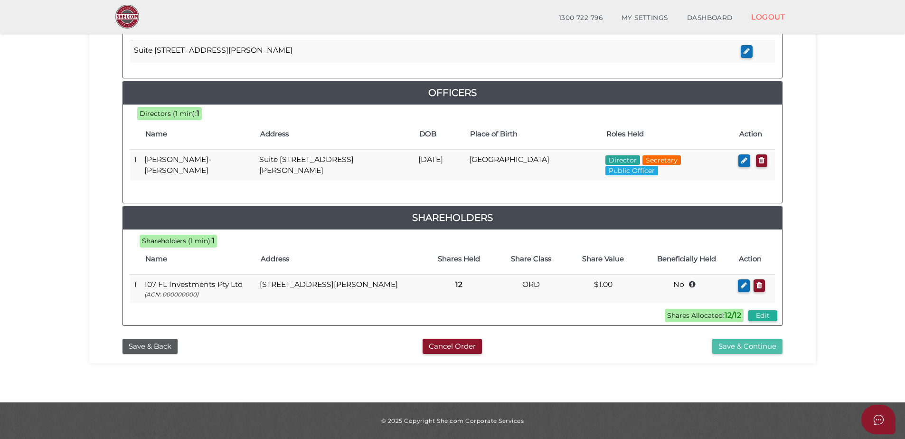
click at [743, 353] on button "Save & Continue" at bounding box center [747, 347] width 70 height 16
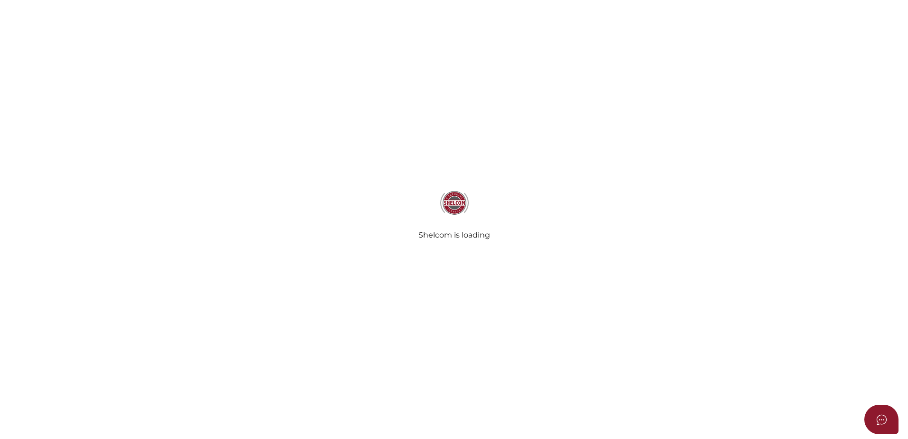
select select "Comb Binding"
select select "No"
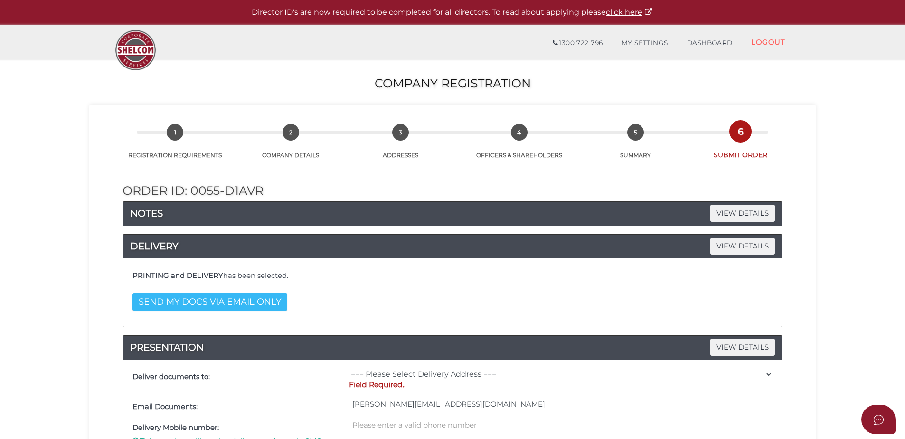
click at [188, 298] on button "SEND MY DOCS VIA EMAIL ONLY" at bounding box center [209, 302] width 155 height 18
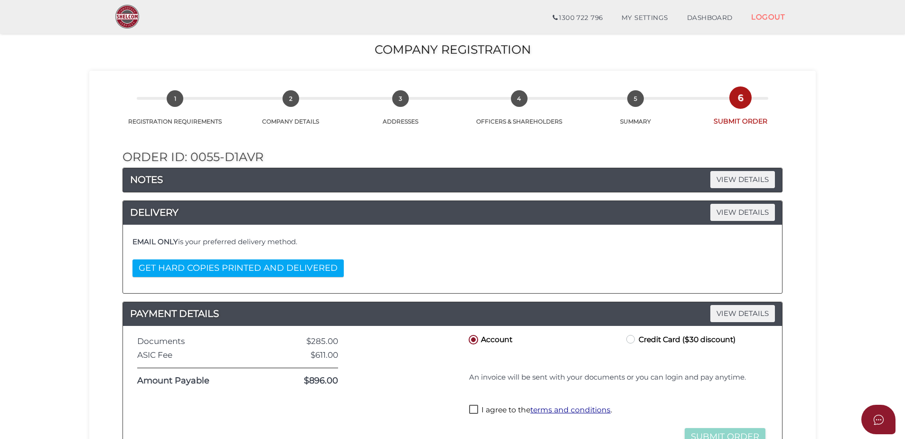
scroll to position [127, 0]
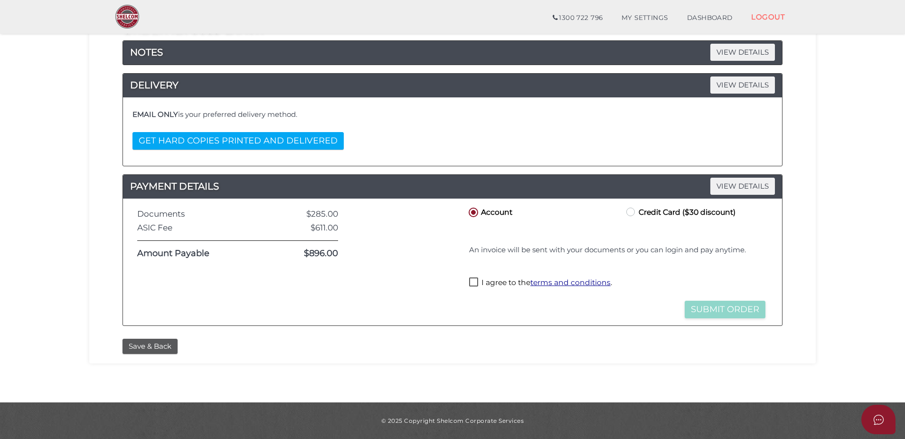
click at [472, 281] on label "I agree to the terms and conditions ." at bounding box center [540, 283] width 143 height 12
checkbox input "true"
click at [689, 305] on button "Submit Order" at bounding box center [725, 310] width 81 height 18
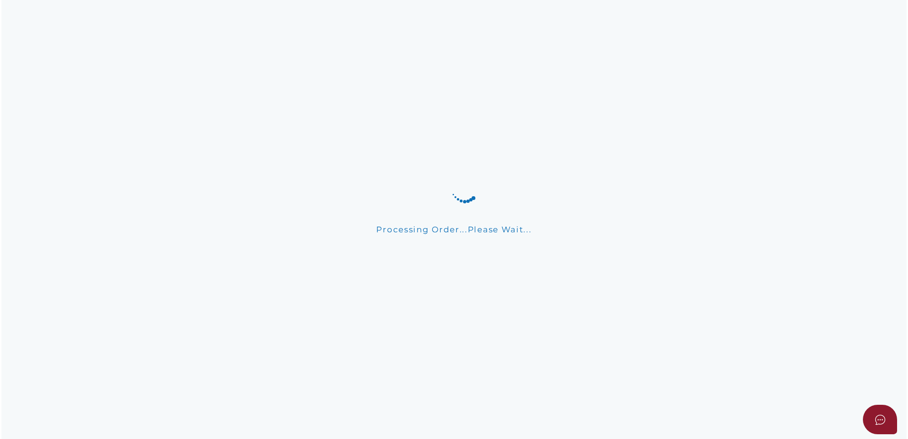
scroll to position [0, 0]
